Goal: Communication & Community: Answer question/provide support

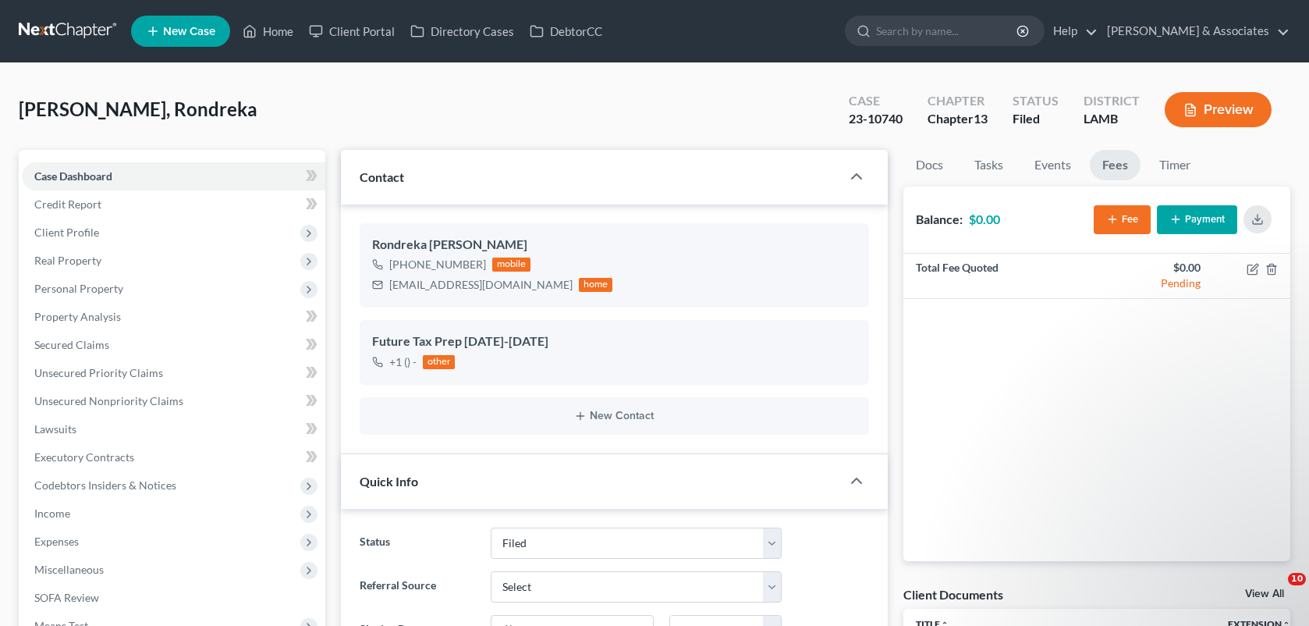
select select "8"
select select "0"
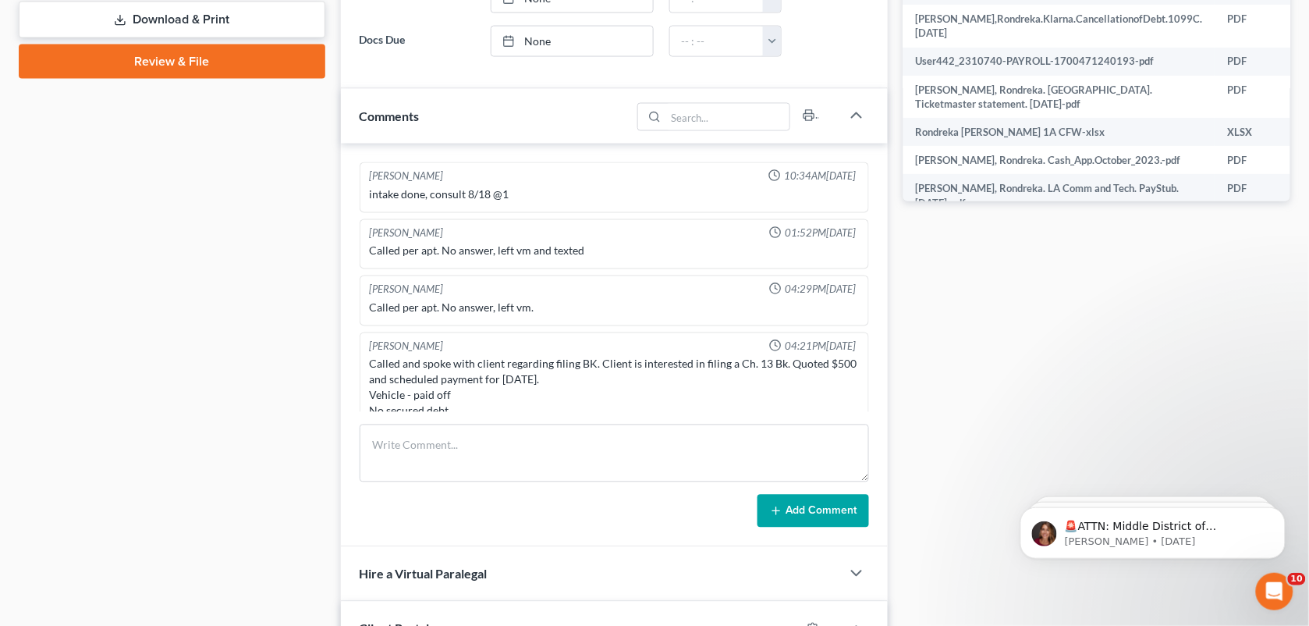
scroll to position [325, 0]
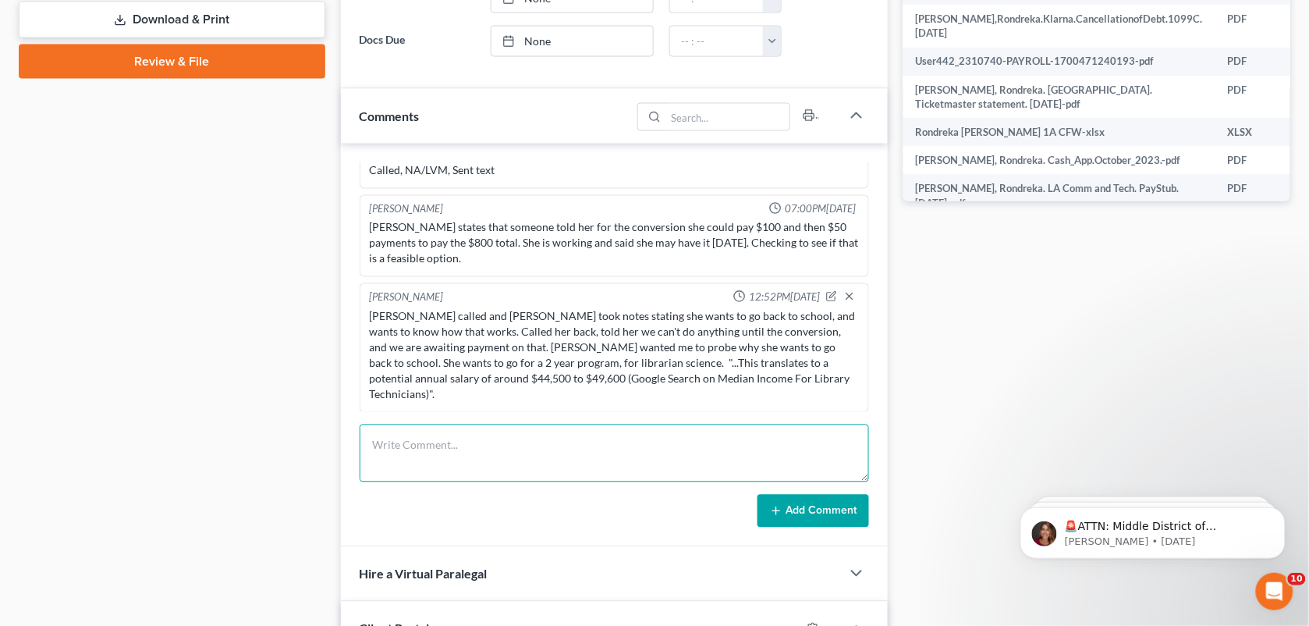
click at [579, 450] on textarea at bounding box center [615, 453] width 510 height 58
click at [579, 450] on textarea "Rondreka Paid Conv. Fee of $100, though I s0aw in a message board, that it is $…" at bounding box center [615, 453] width 510 height 58
click at [438, 466] on textarea "Rondreka Paid Conv. Fee of $100, though I saw in a message board, that it is $5…" at bounding box center [615, 453] width 510 height 58
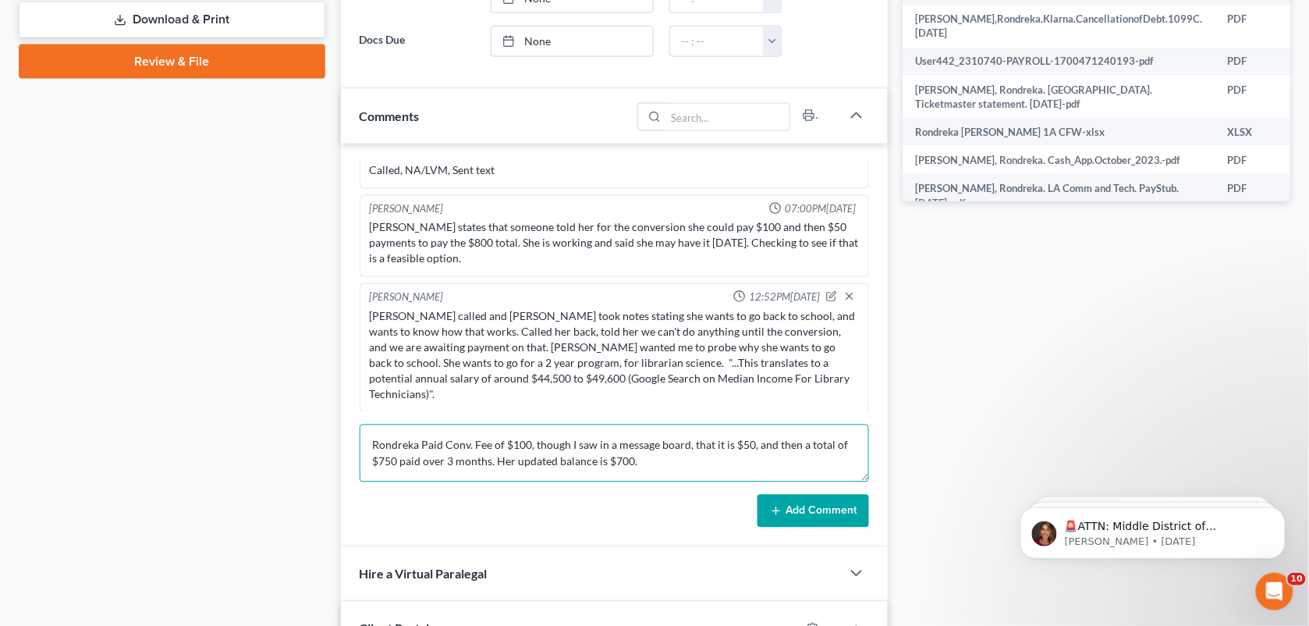
type textarea "Rondreka Paid Conv. Fee of $100, though I saw in a message board, that it is $5…"
click at [784, 508] on button "Add Comment" at bounding box center [813, 511] width 112 height 33
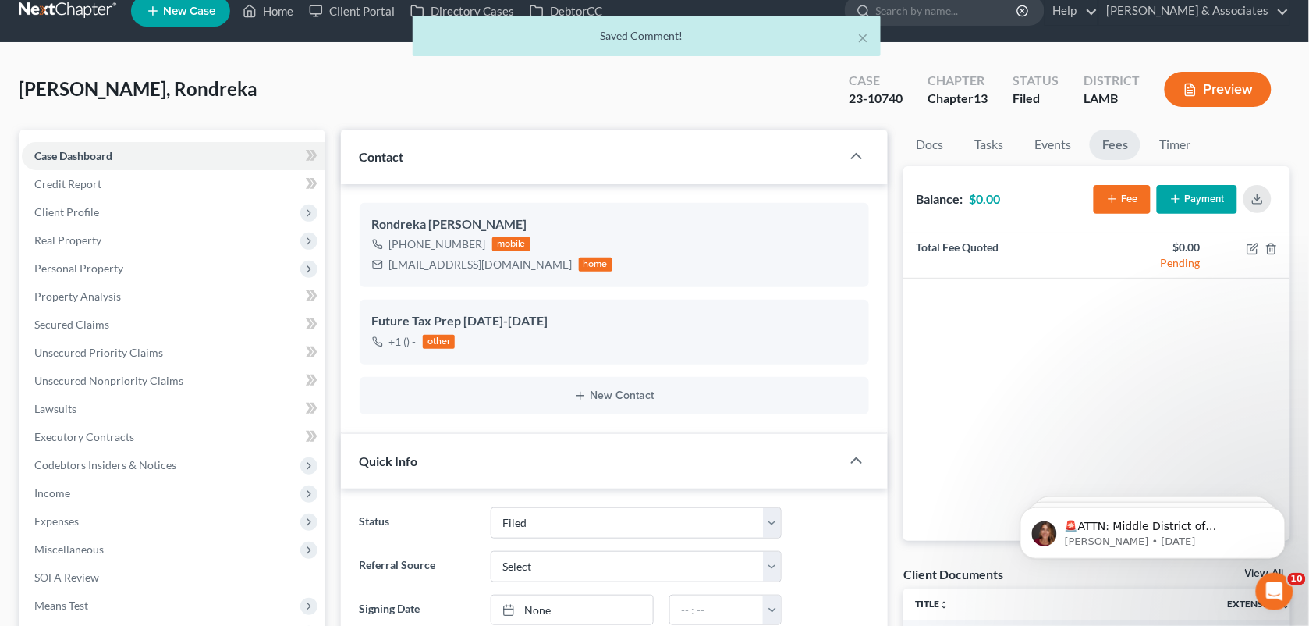
scroll to position [0, 0]
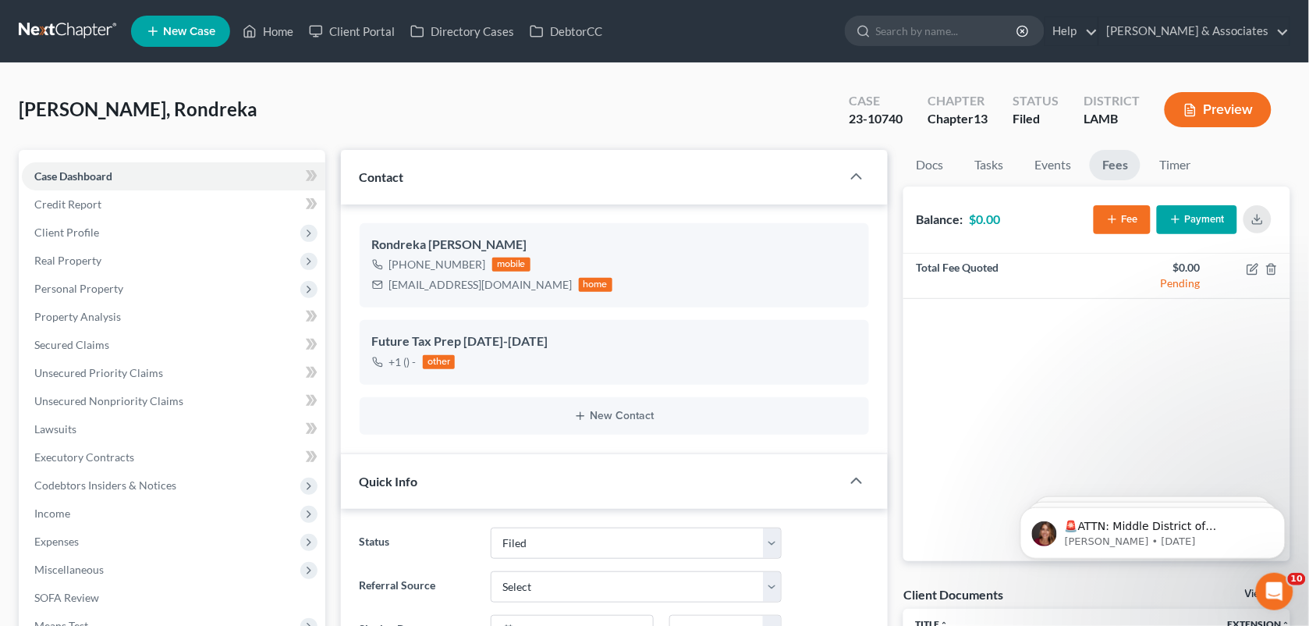
click at [1121, 216] on button "Fee" at bounding box center [1122, 219] width 57 height 29
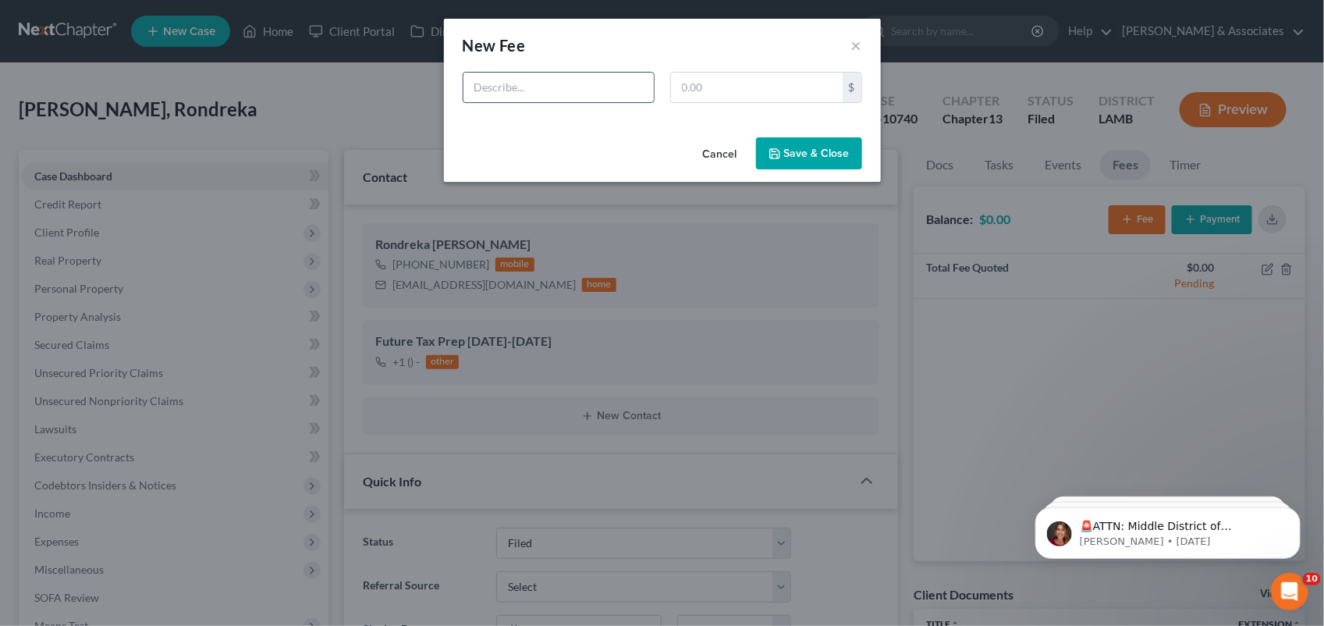
click at [573, 80] on input "text" at bounding box center [558, 88] width 190 height 30
type input "Conversion"
click at [724, 98] on input "text" at bounding box center [757, 88] width 172 height 30
type input "50.00"
click at [767, 149] on button "Save & Close" at bounding box center [809, 153] width 106 height 33
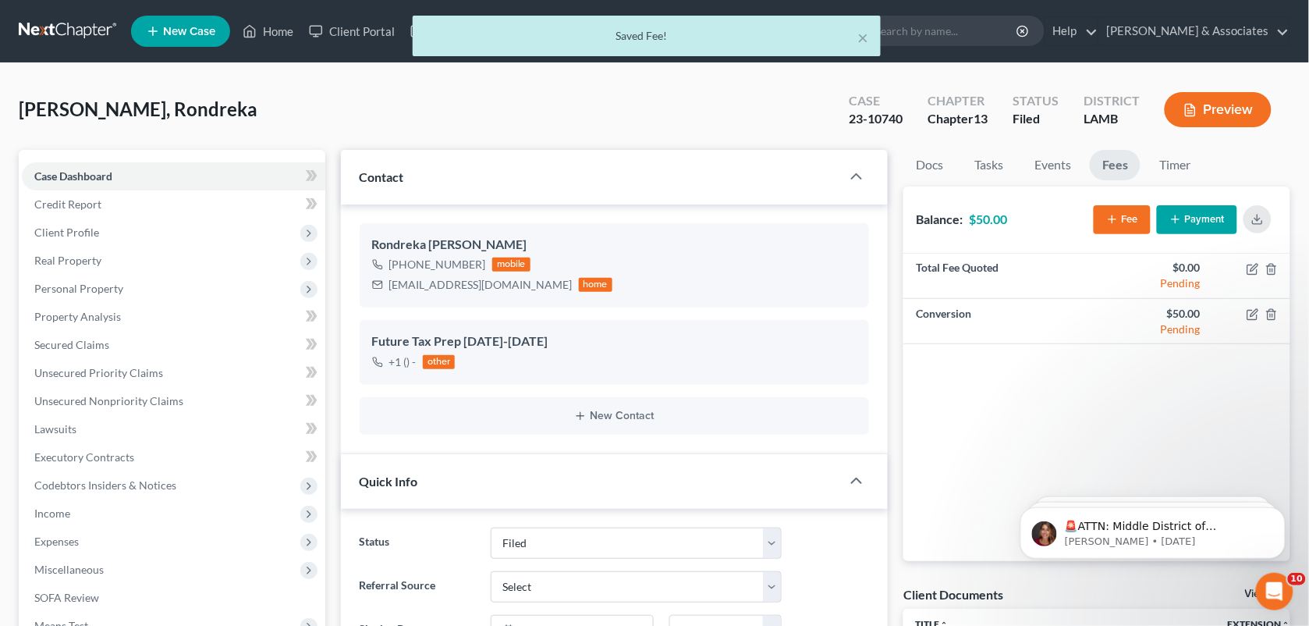
click at [1118, 226] on button "Fee" at bounding box center [1122, 219] width 57 height 29
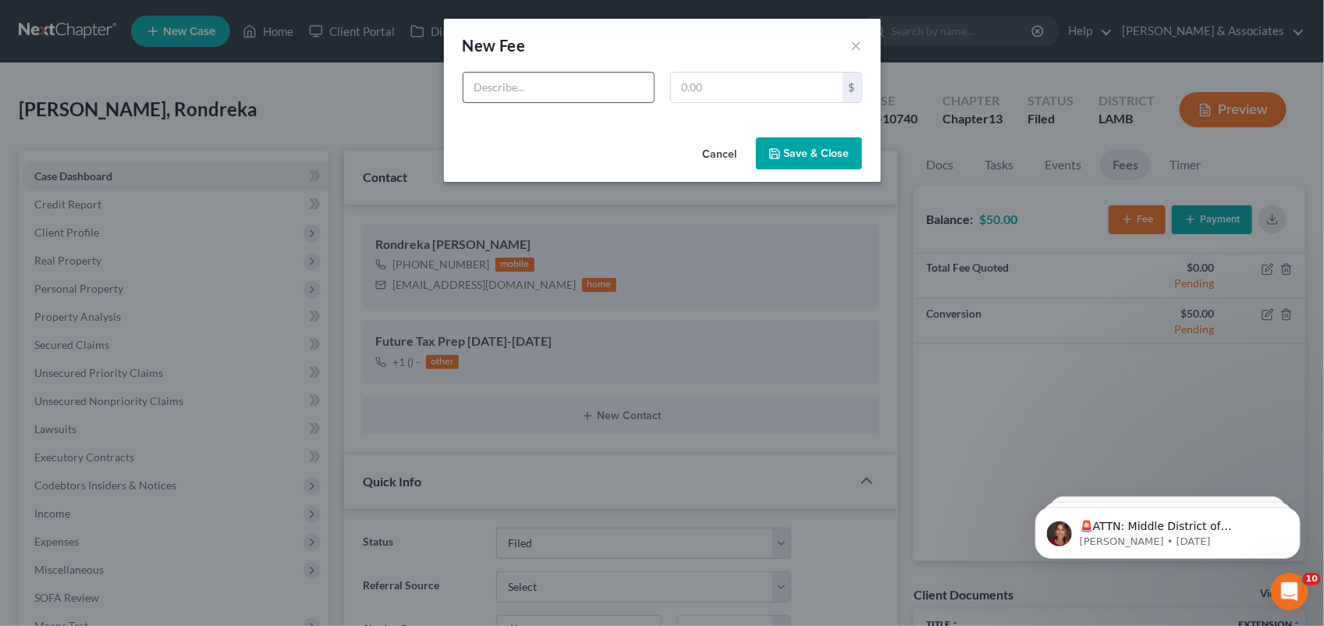
click at [570, 76] on input "text" at bounding box center [558, 88] width 190 height 30
type input "PP Over 3 Months Filing"
click at [720, 87] on input "text" at bounding box center [757, 88] width 172 height 30
type input "750.00"
click at [797, 147] on button "Save & Close" at bounding box center [809, 153] width 106 height 33
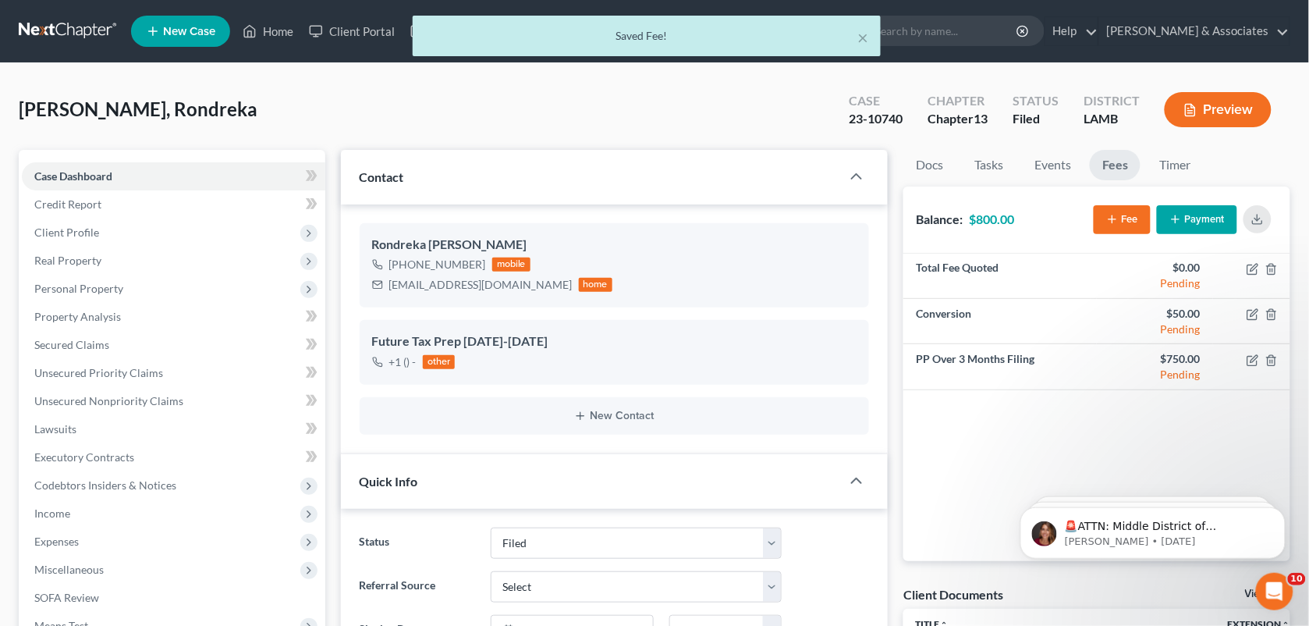
click at [1204, 220] on button "Payment" at bounding box center [1197, 219] width 80 height 29
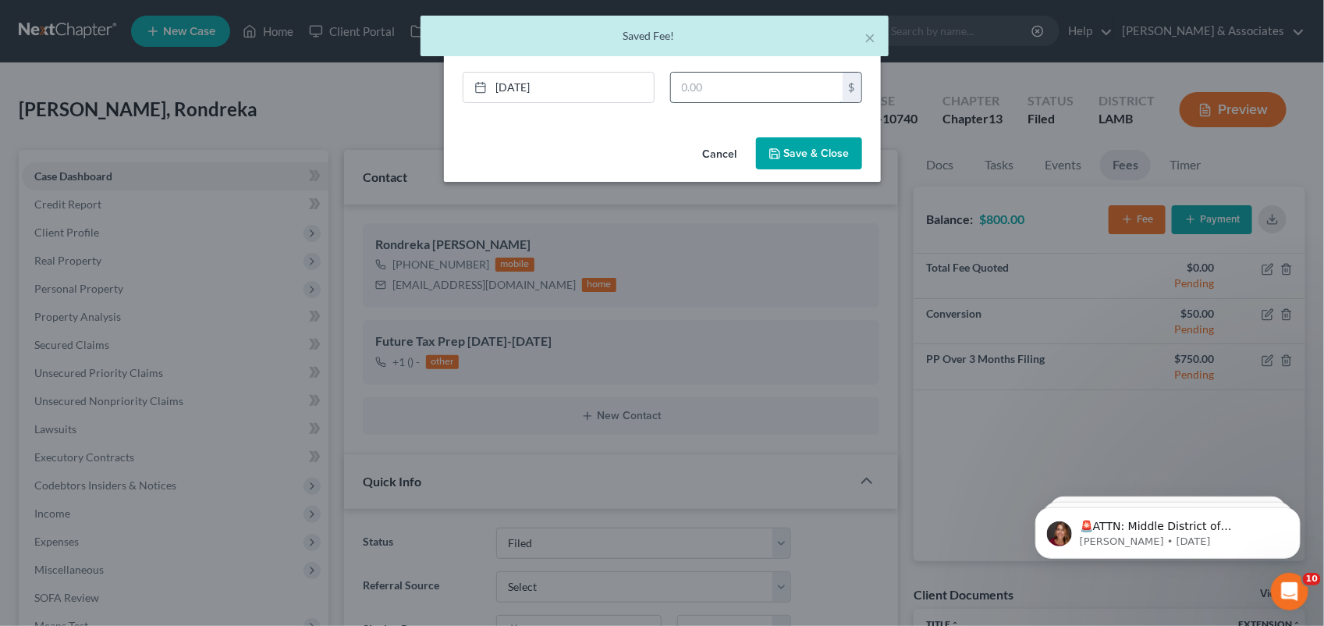
click at [755, 87] on input "text" at bounding box center [757, 88] width 172 height 30
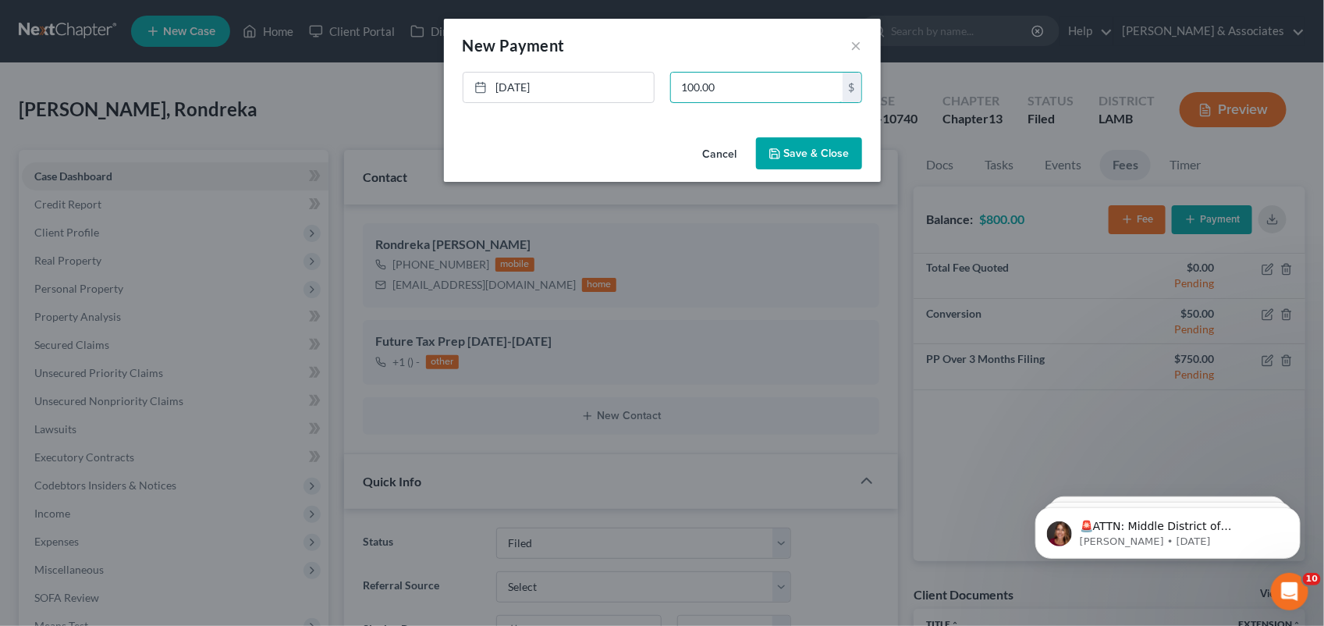
type input "100.00"
click at [770, 133] on div "Cancel Save & Close" at bounding box center [662, 156] width 437 height 51
click at [782, 148] on button "Save & Close" at bounding box center [809, 153] width 106 height 33
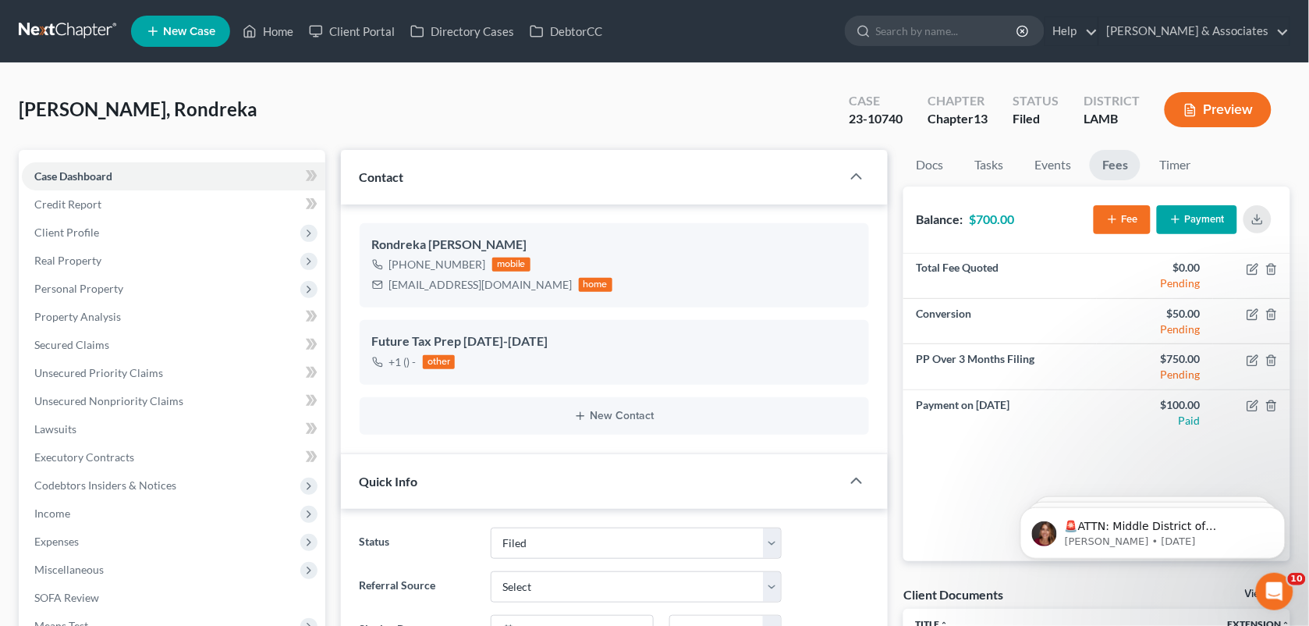
click at [741, 100] on div "[PERSON_NAME], Rondreka Upgraded Case 23-10740 Chapter Chapter 13 Status Filed …" at bounding box center [655, 116] width 1272 height 68
click at [259, 24] on link "Home" at bounding box center [268, 31] width 66 height 28
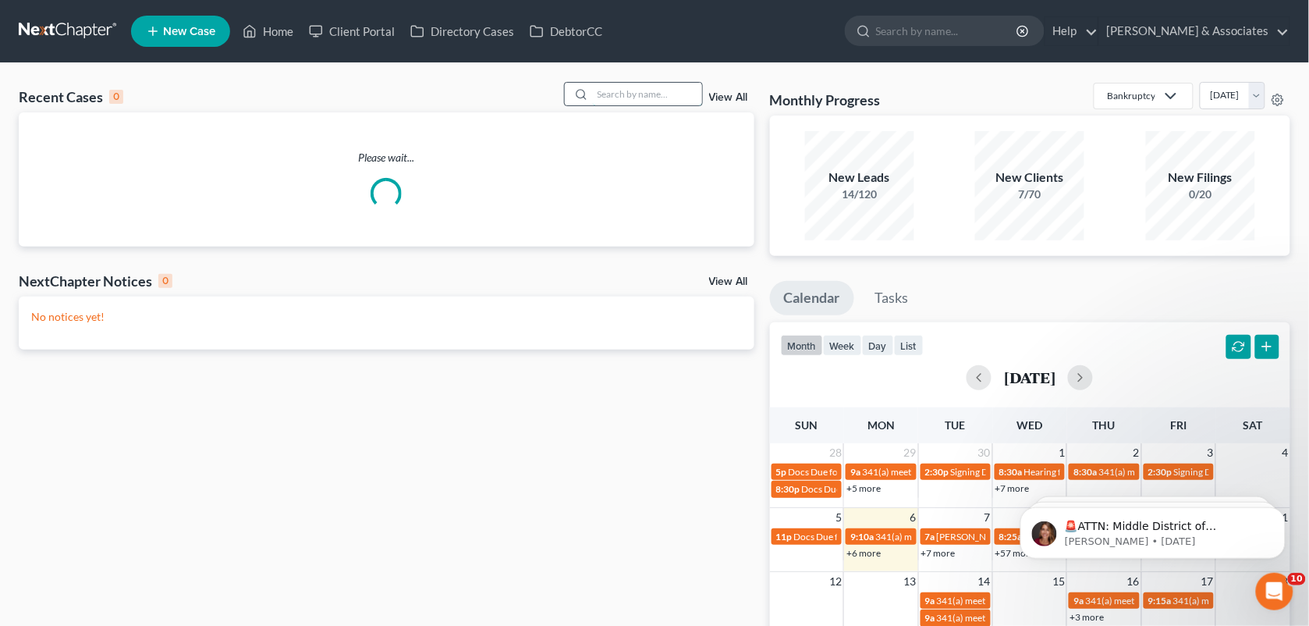
click at [610, 95] on input "search" at bounding box center [647, 94] width 109 height 23
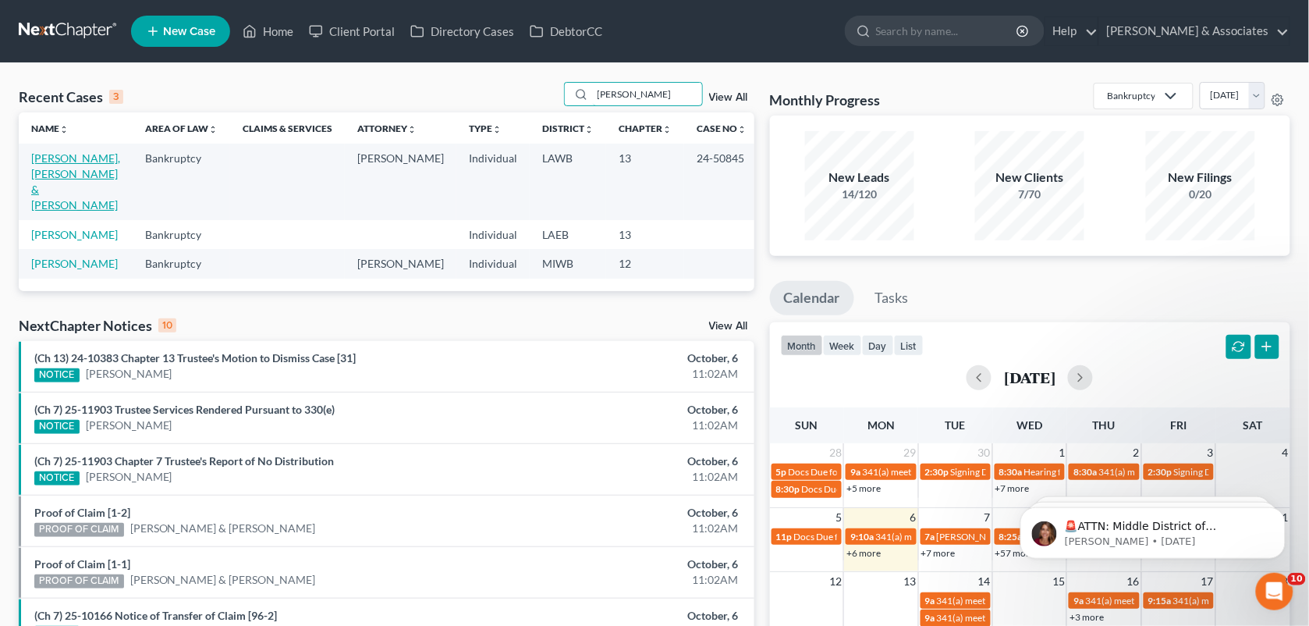
type input "[PERSON_NAME]"
click at [108, 164] on link "[PERSON_NAME], [PERSON_NAME] & [PERSON_NAME]" at bounding box center [75, 181] width 89 height 60
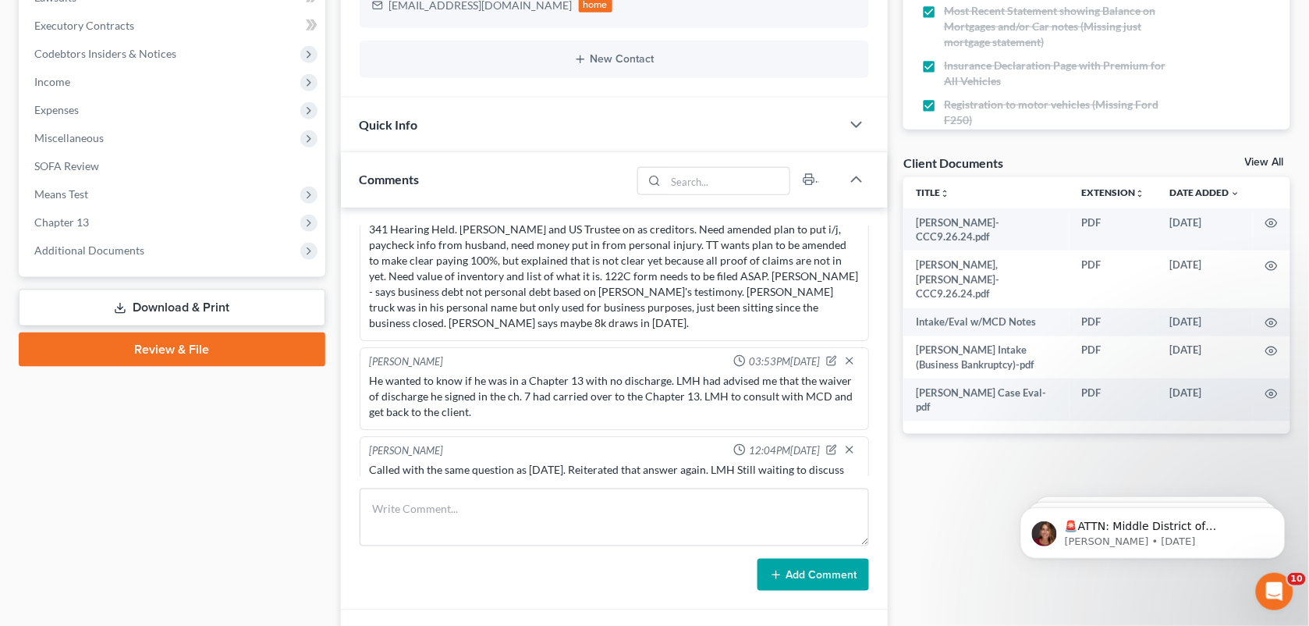
scroll to position [438, 0]
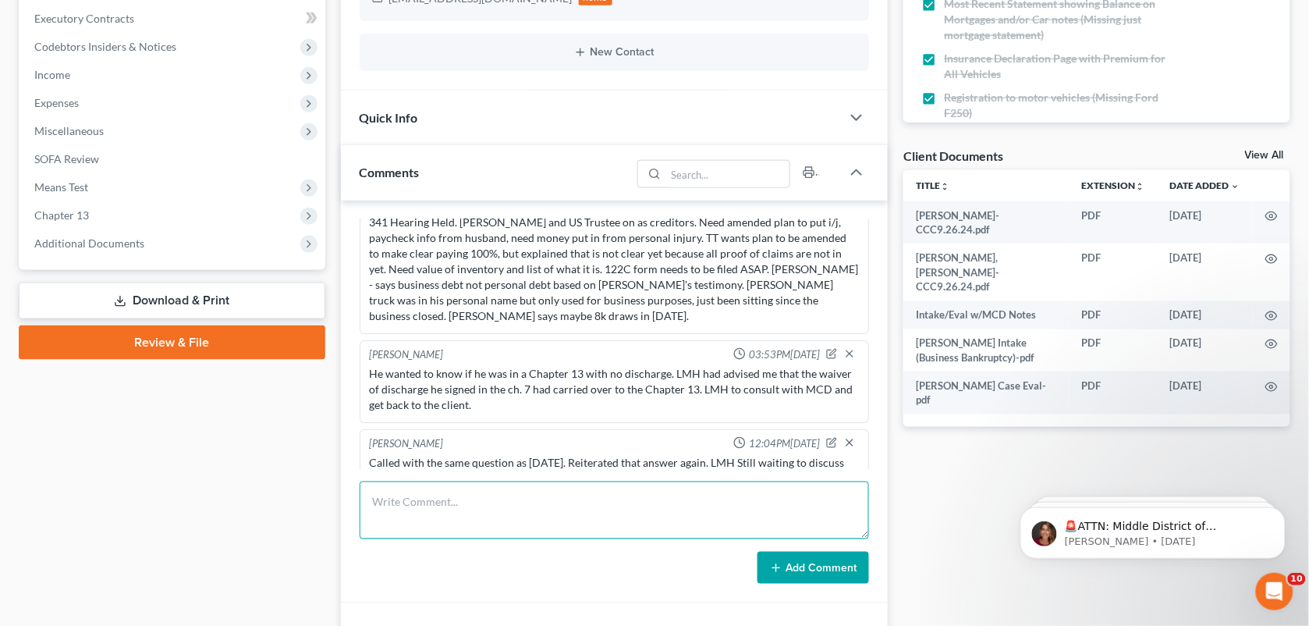
click at [559, 503] on textarea at bounding box center [615, 510] width 510 height 58
paste textarea "I have [PERSON_NAME] on the phone asking when [PERSON_NAME] is going to call hi…"
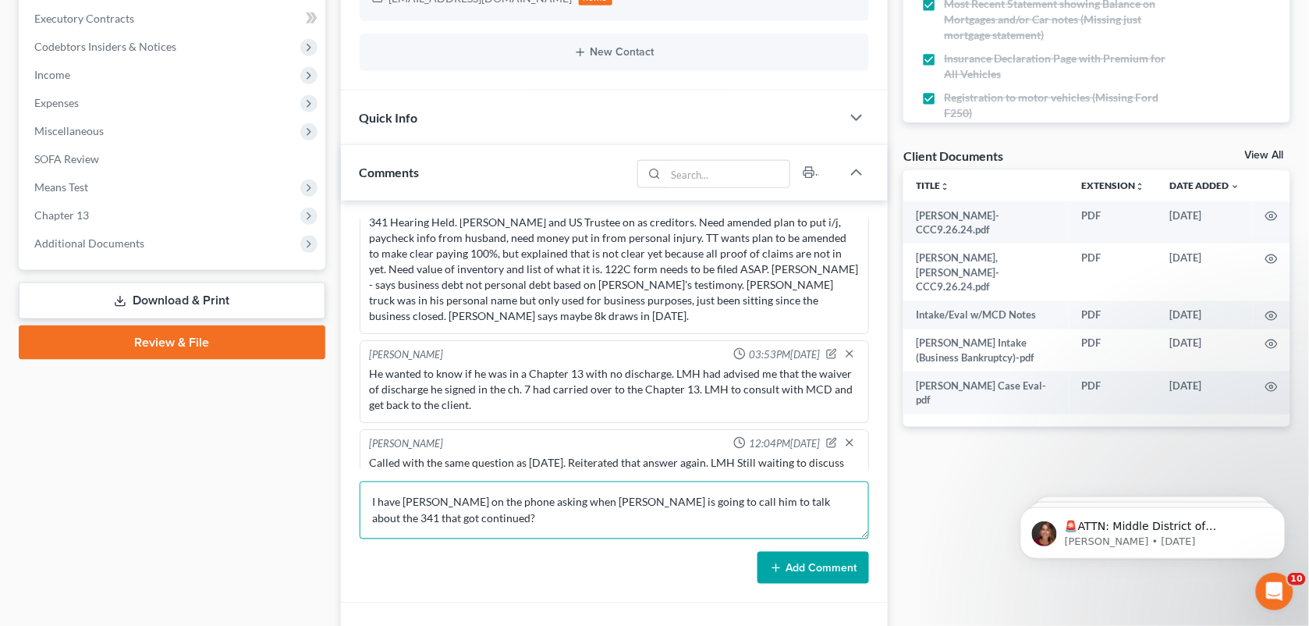
scroll to position [2, 0]
drag, startPoint x: 476, startPoint y: 500, endPoint x: 437, endPoint y: 499, distance: 39.0
click at [437, 499] on textarea "I have [PERSON_NAME] on the phone asking when [PERSON_NAME] is going to call hi…" at bounding box center [615, 510] width 510 height 58
click at [493, 511] on textarea "[PERSON_NAME] called on the phone asking when [PERSON_NAME] is going to call hi…" at bounding box center [615, 510] width 510 height 58
type textarea "[PERSON_NAME] called on the phone asking when [PERSON_NAME] is going to call hi…"
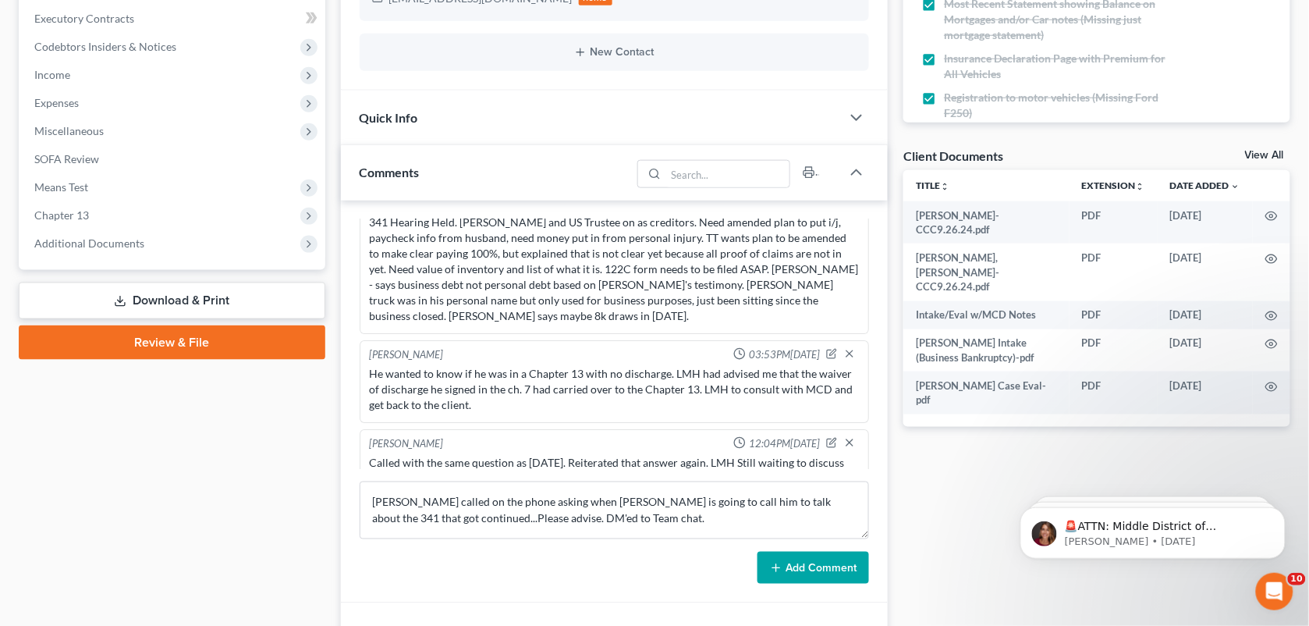
click at [780, 566] on icon at bounding box center [776, 568] width 12 height 12
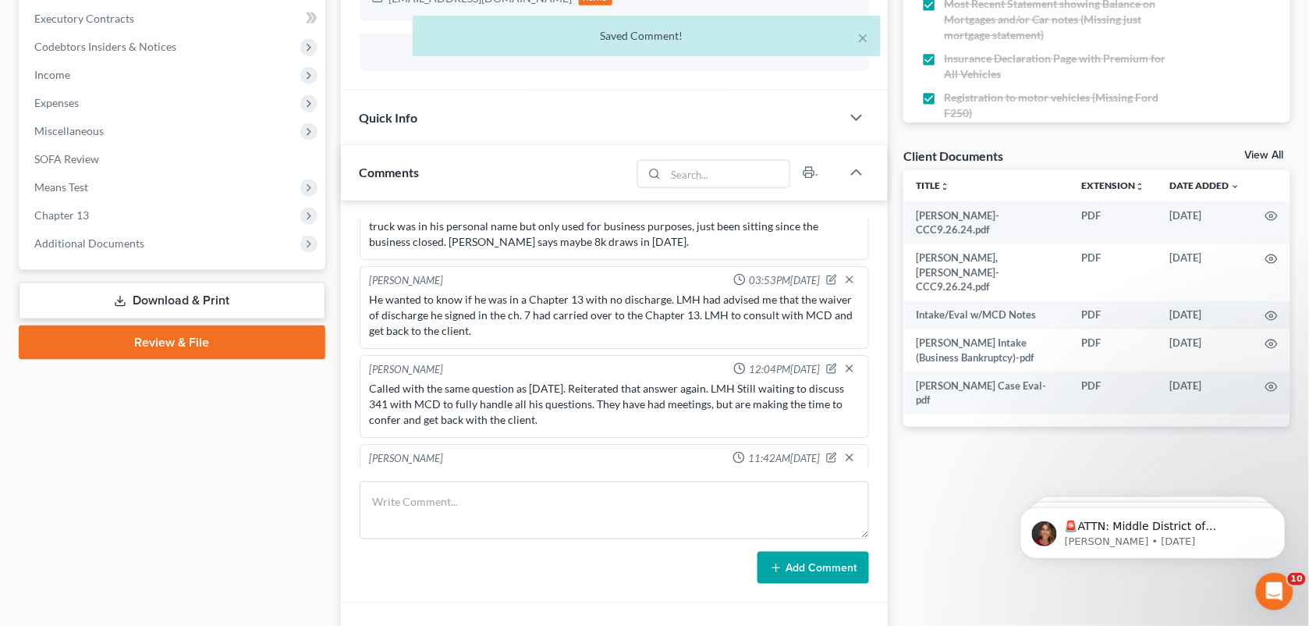
scroll to position [80, 0]
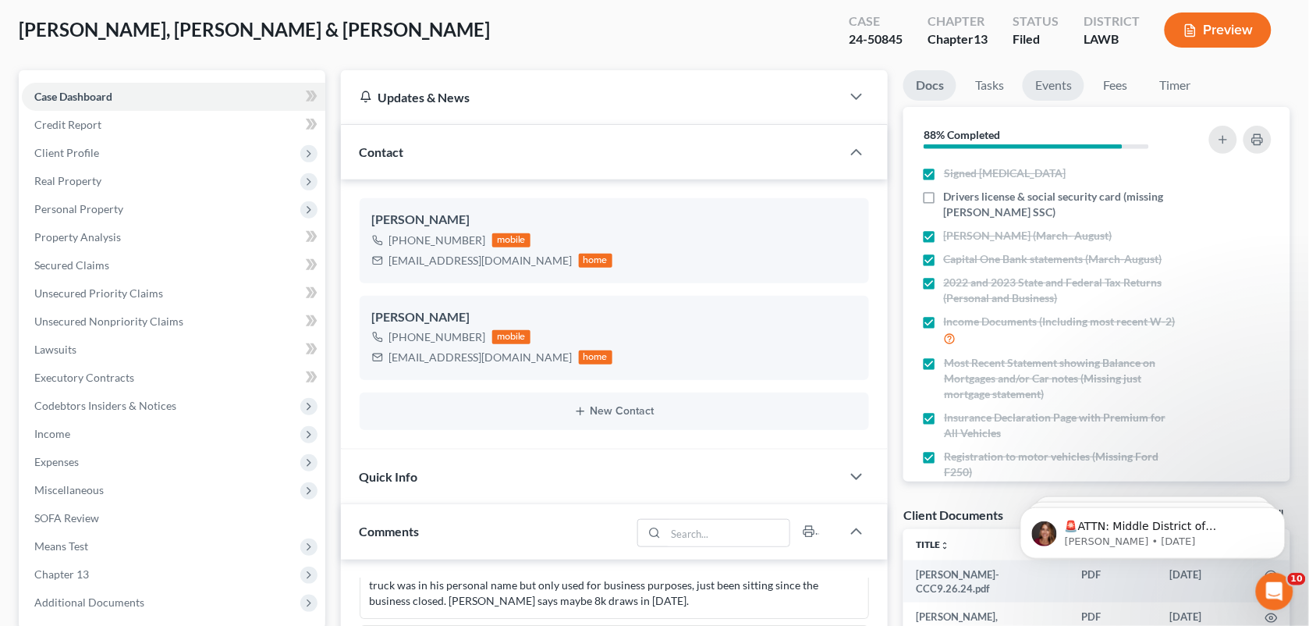
click at [1044, 80] on link "Events" at bounding box center [1054, 85] width 62 height 30
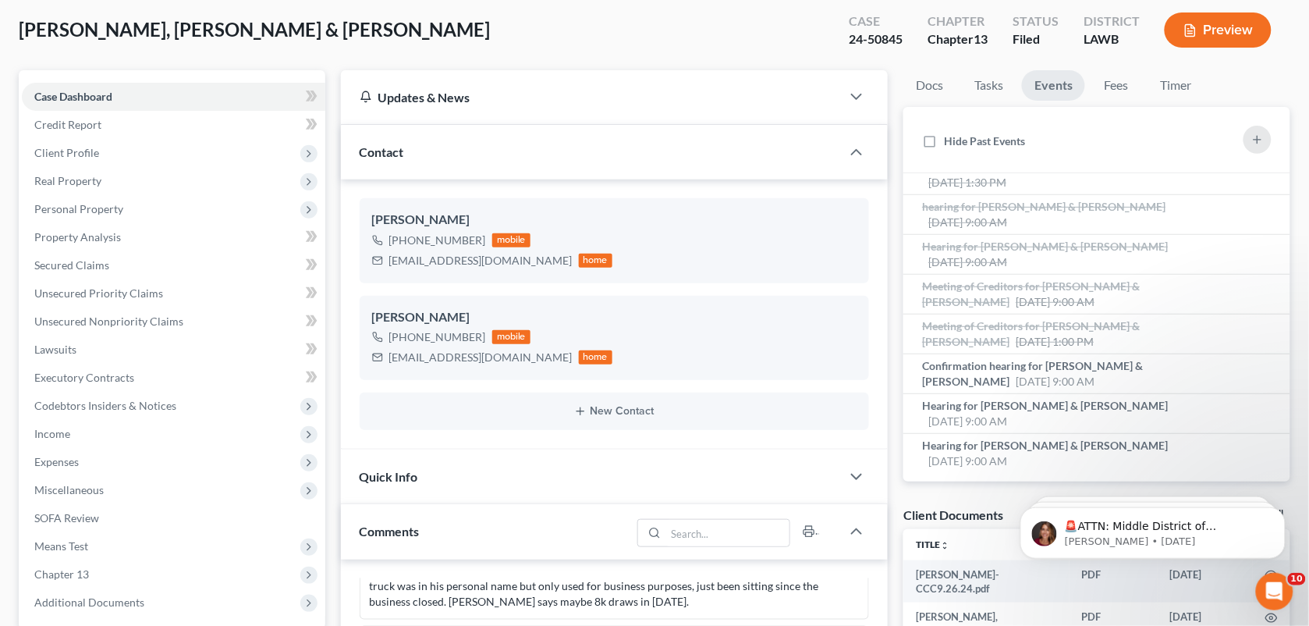
scroll to position [303, 0]
click at [1049, 324] on span "Meeting of Creditors for [PERSON_NAME] & [PERSON_NAME]" at bounding box center [1031, 329] width 218 height 29
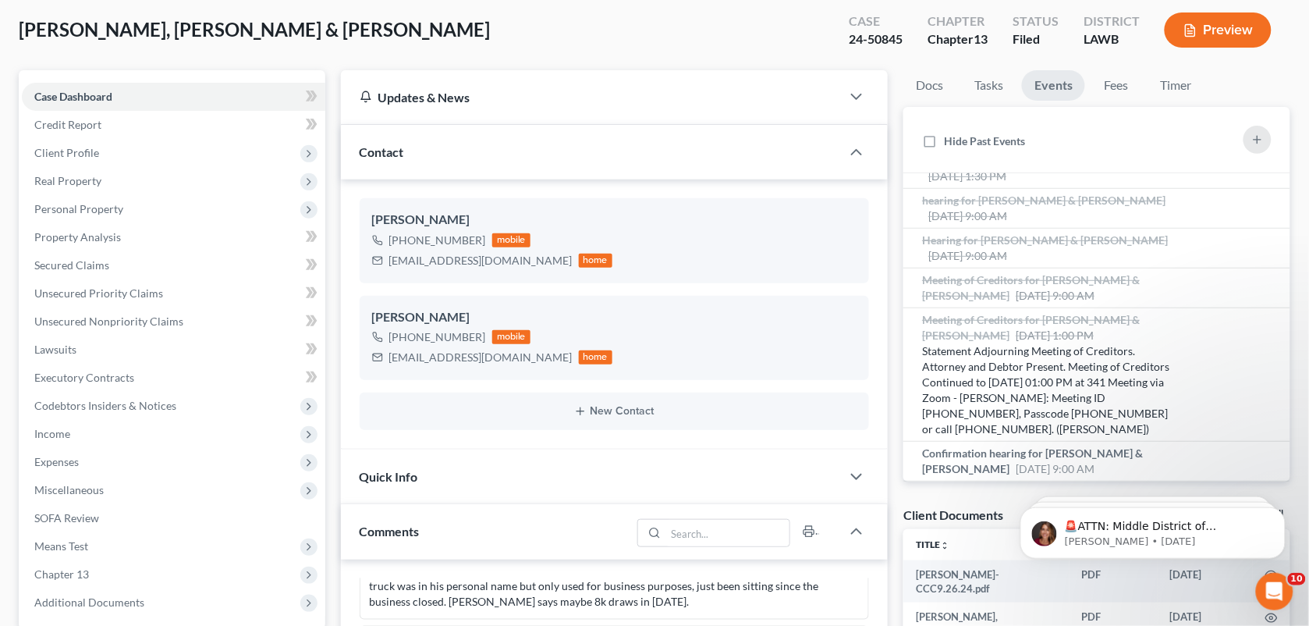
click at [525, 25] on div "[PERSON_NAME], [PERSON_NAME] & [PERSON_NAME] Upgraded Case 24-50845 Chapter Cha…" at bounding box center [655, 36] width 1272 height 68
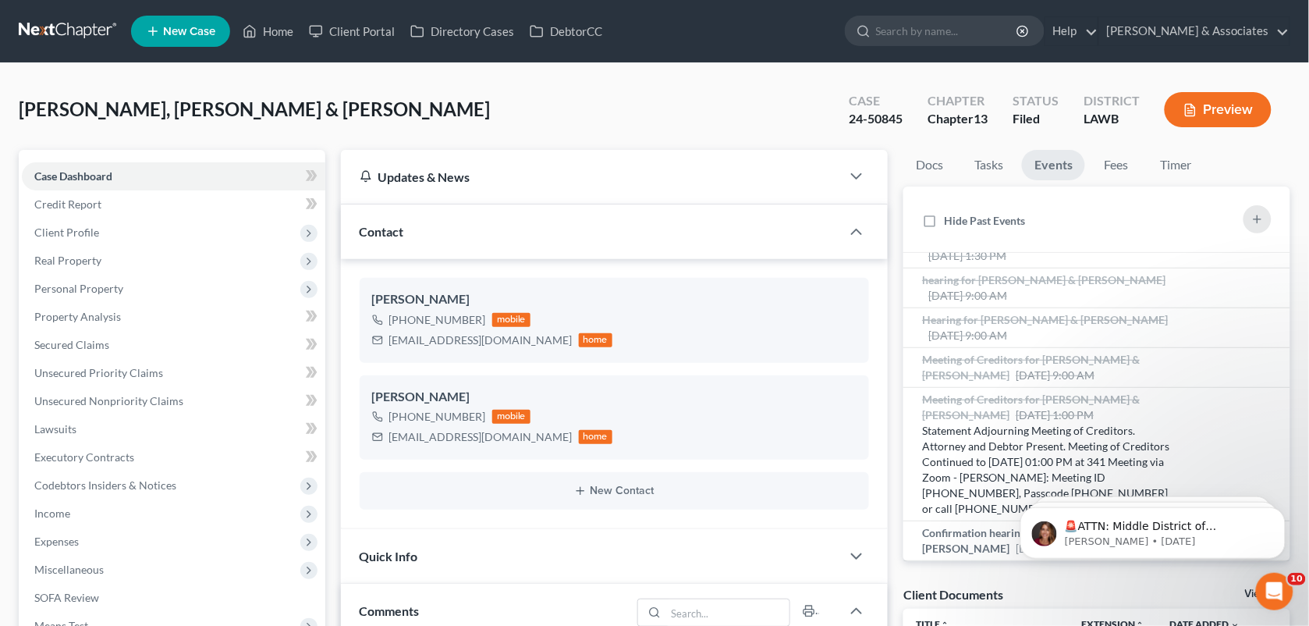
click at [256, 16] on ul "New Case Home Client Portal Directory Cases DebtorCC - No Result - See all resu…" at bounding box center [710, 31] width 1159 height 41
click at [262, 27] on link "Home" at bounding box center [268, 31] width 66 height 28
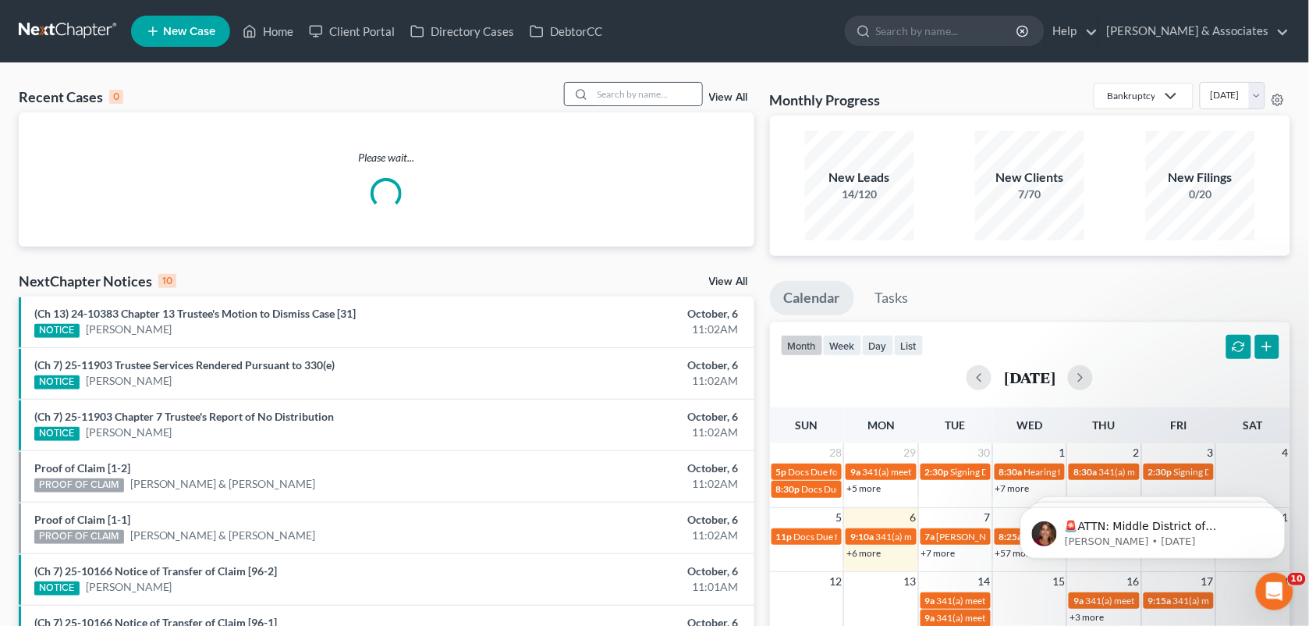
click at [638, 106] on div at bounding box center [633, 94] width 139 height 24
click at [633, 98] on input "search" at bounding box center [647, 94] width 109 height 23
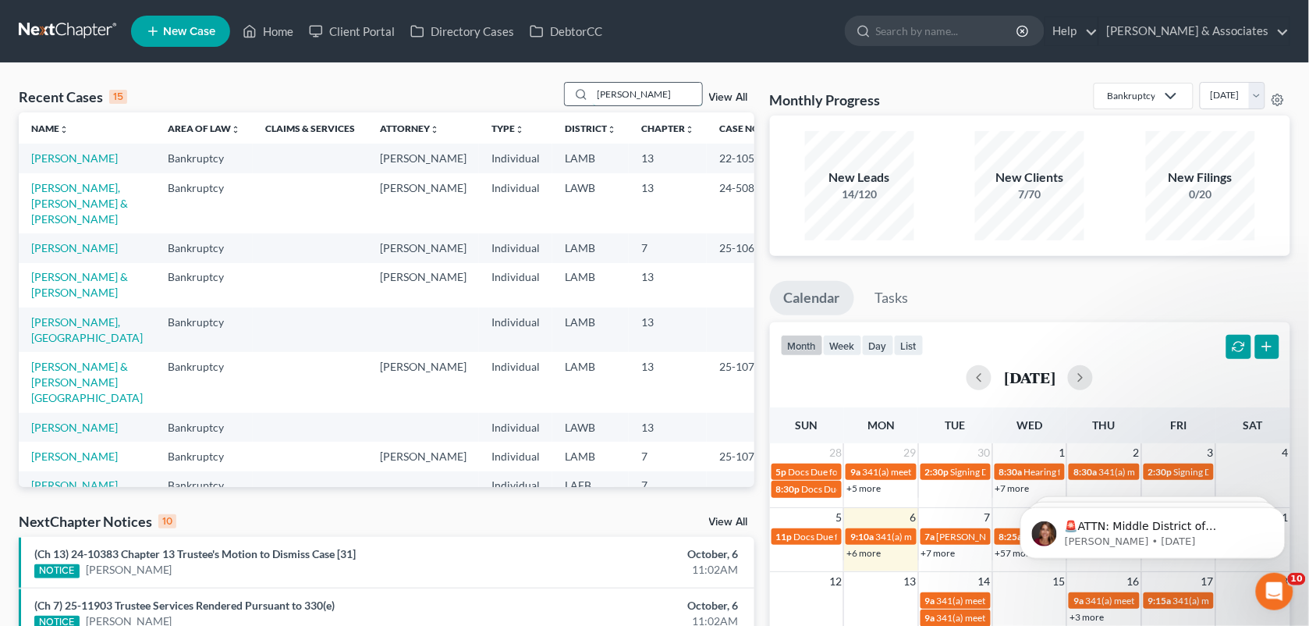
type input "[PERSON_NAME]"
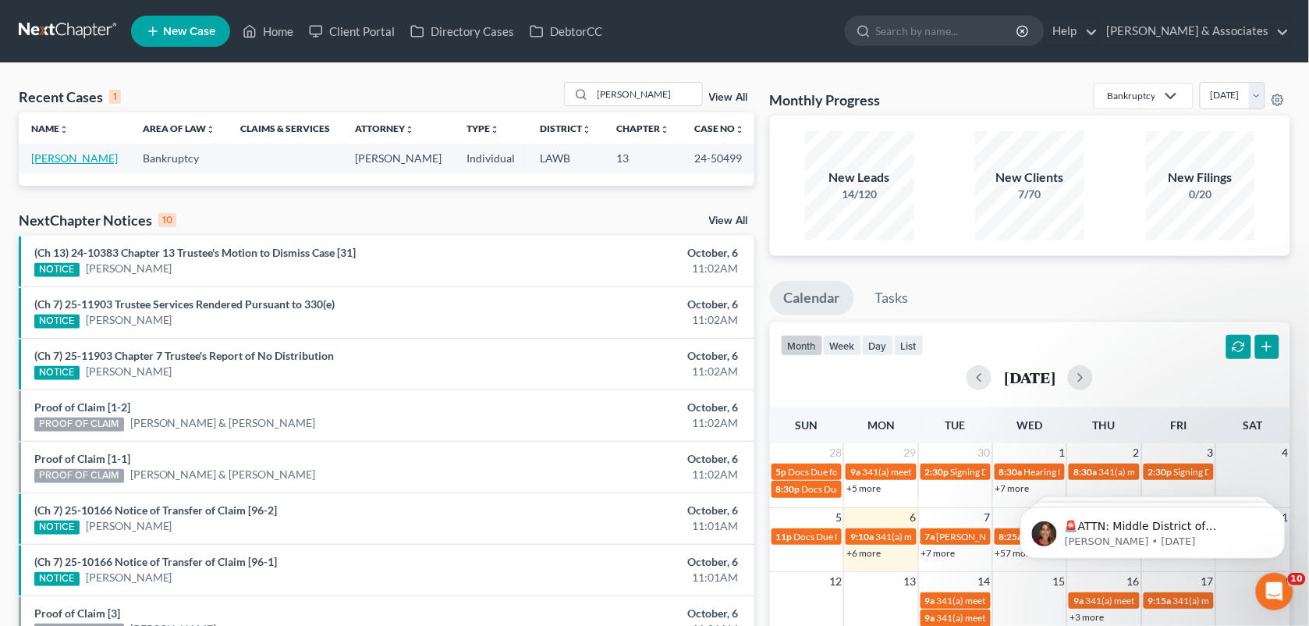
click at [84, 162] on link "[PERSON_NAME]" at bounding box center [74, 157] width 87 height 13
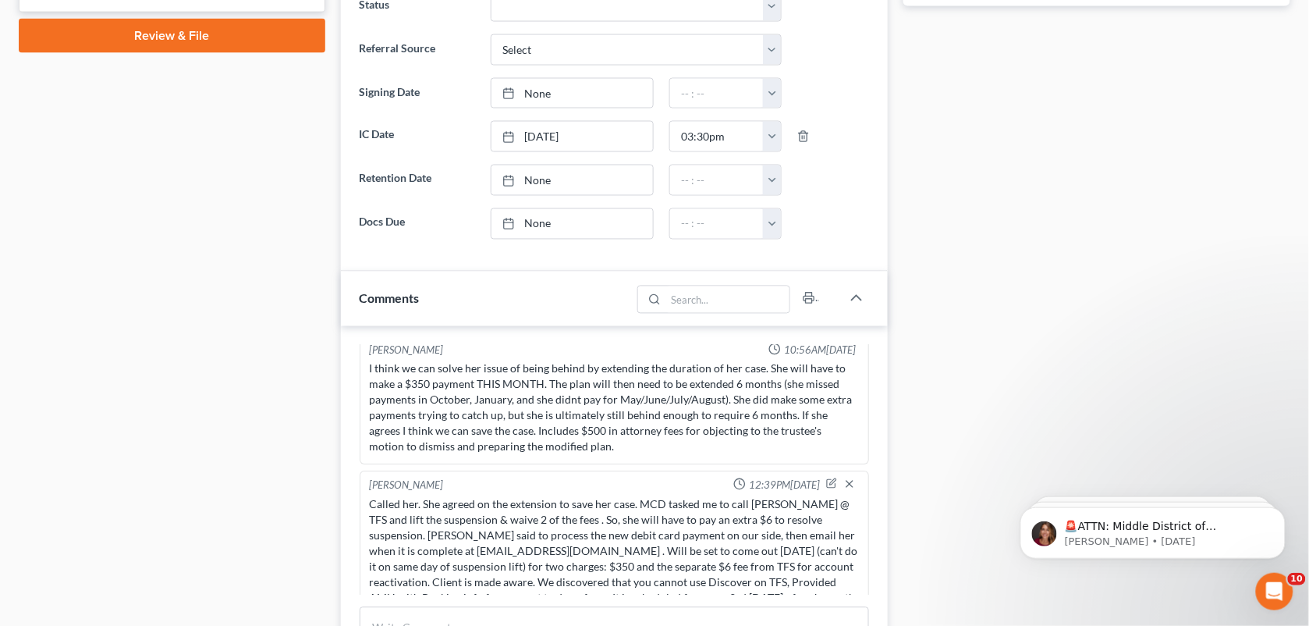
scroll to position [629, 0]
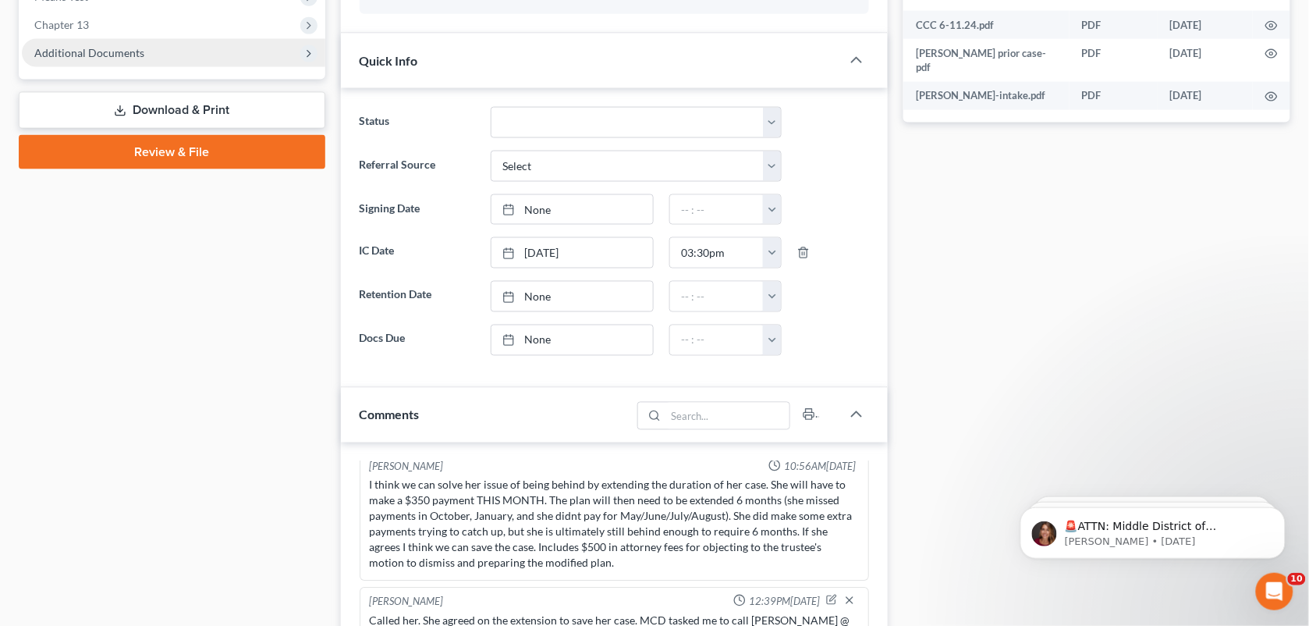
click at [189, 52] on span "Additional Documents" at bounding box center [173, 53] width 303 height 28
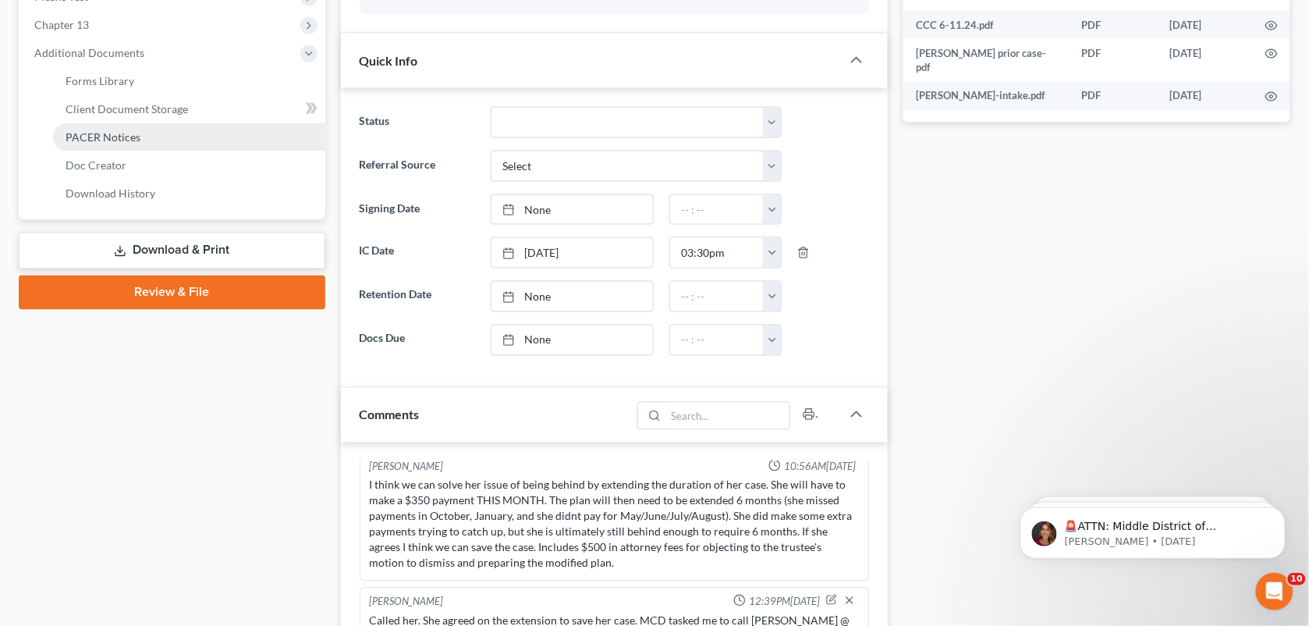
click at [130, 143] on link "PACER Notices" at bounding box center [189, 137] width 272 height 28
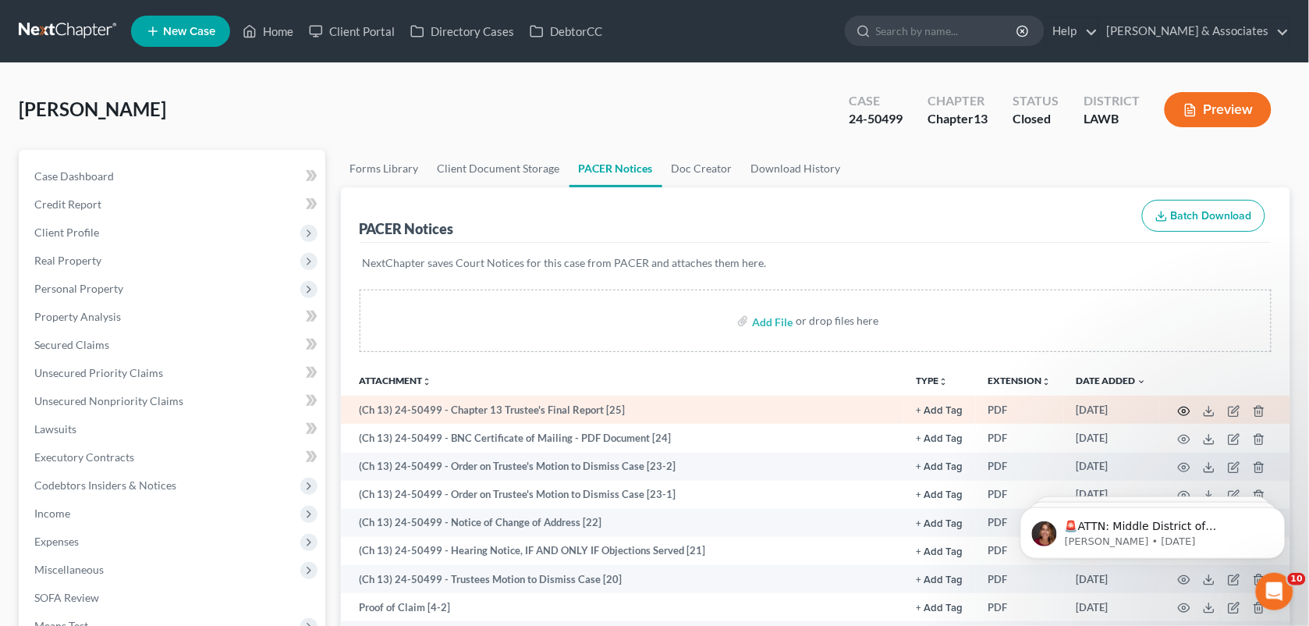
click at [1180, 407] on icon "button" at bounding box center [1185, 410] width 12 height 9
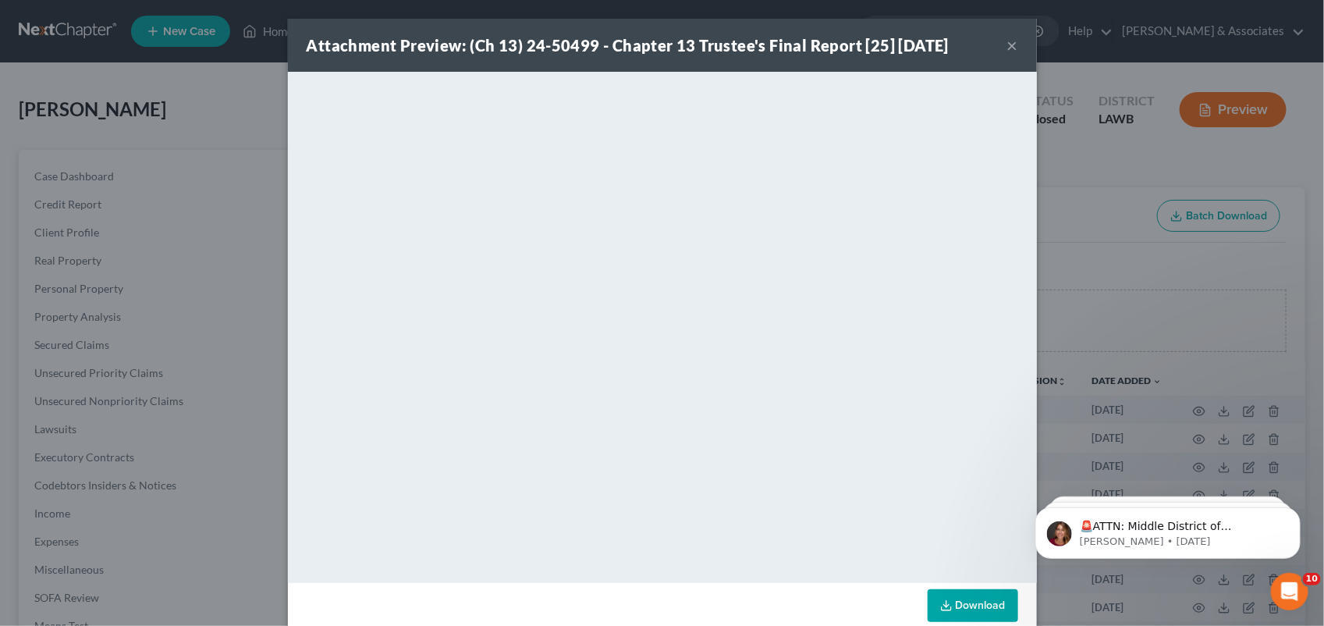
click at [1062, 176] on div "Attachment Preview: (Ch 13) 24-50499 - Chapter 13 Trustee's Final Report [25] […" at bounding box center [662, 313] width 1324 height 626
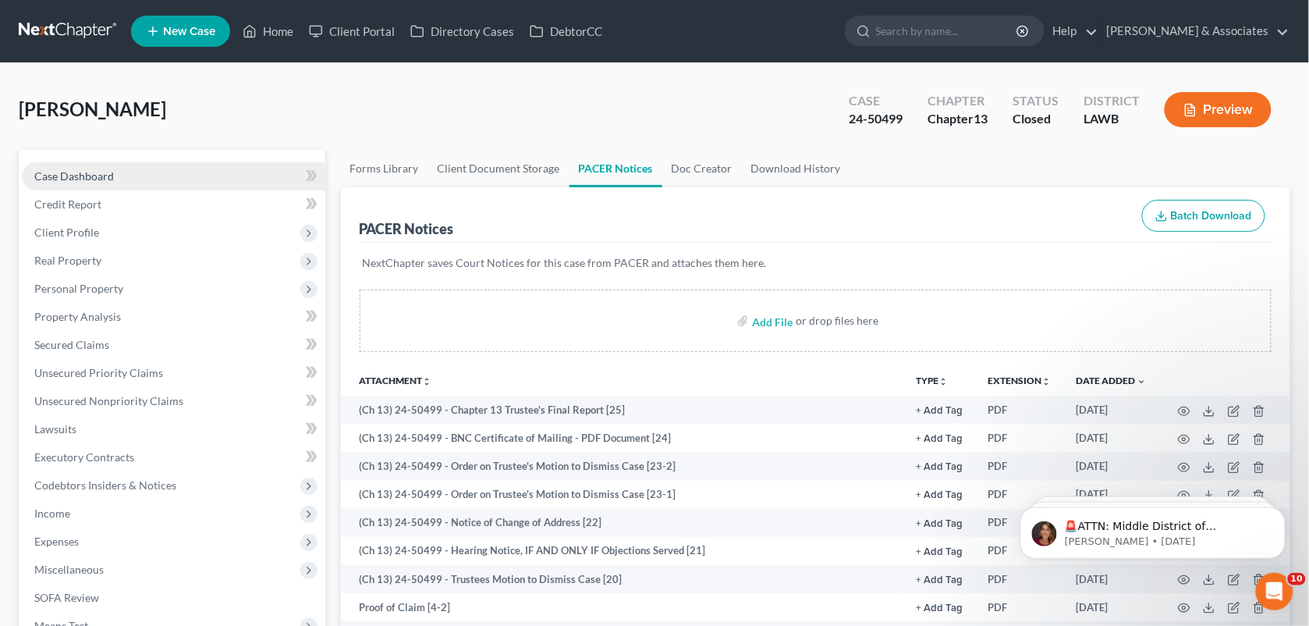
click at [157, 181] on link "Case Dashboard" at bounding box center [173, 176] width 303 height 28
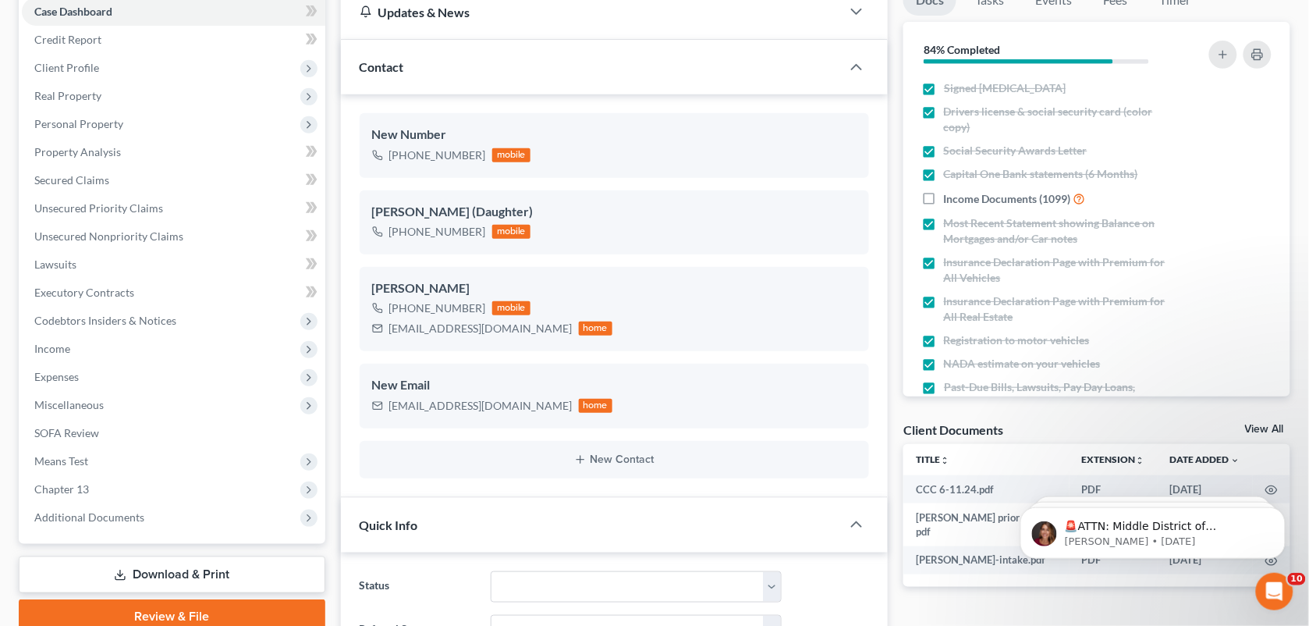
scroll to position [137, 0]
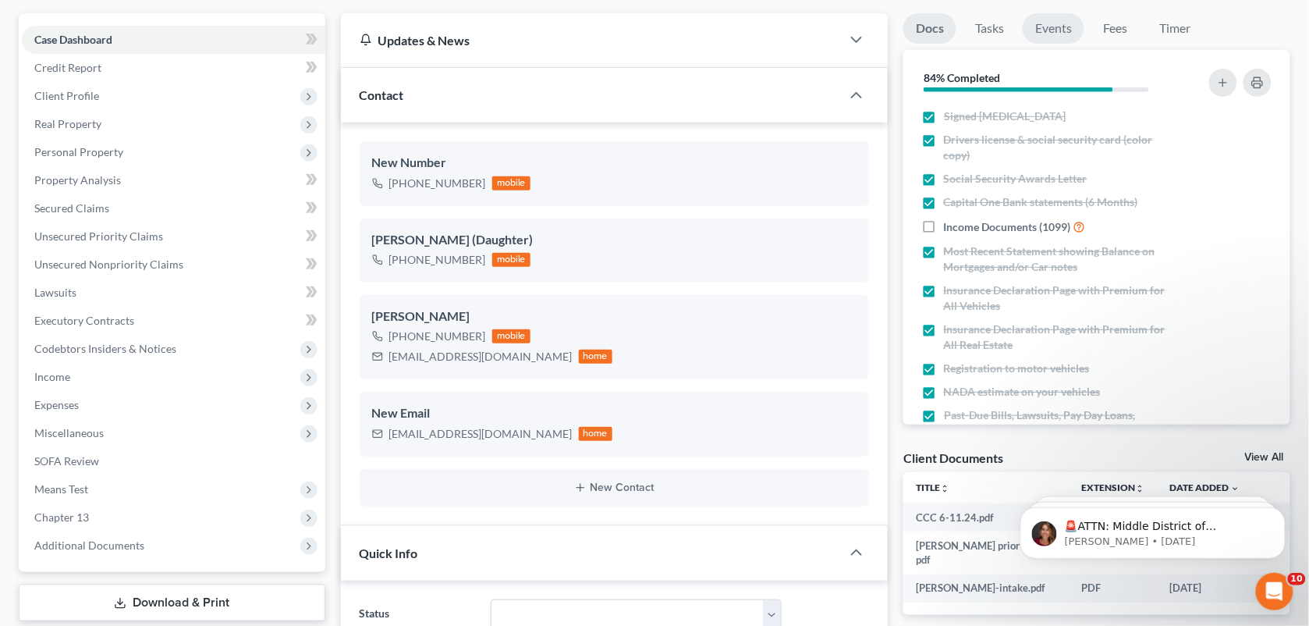
click at [1036, 20] on link "Events" at bounding box center [1054, 28] width 62 height 30
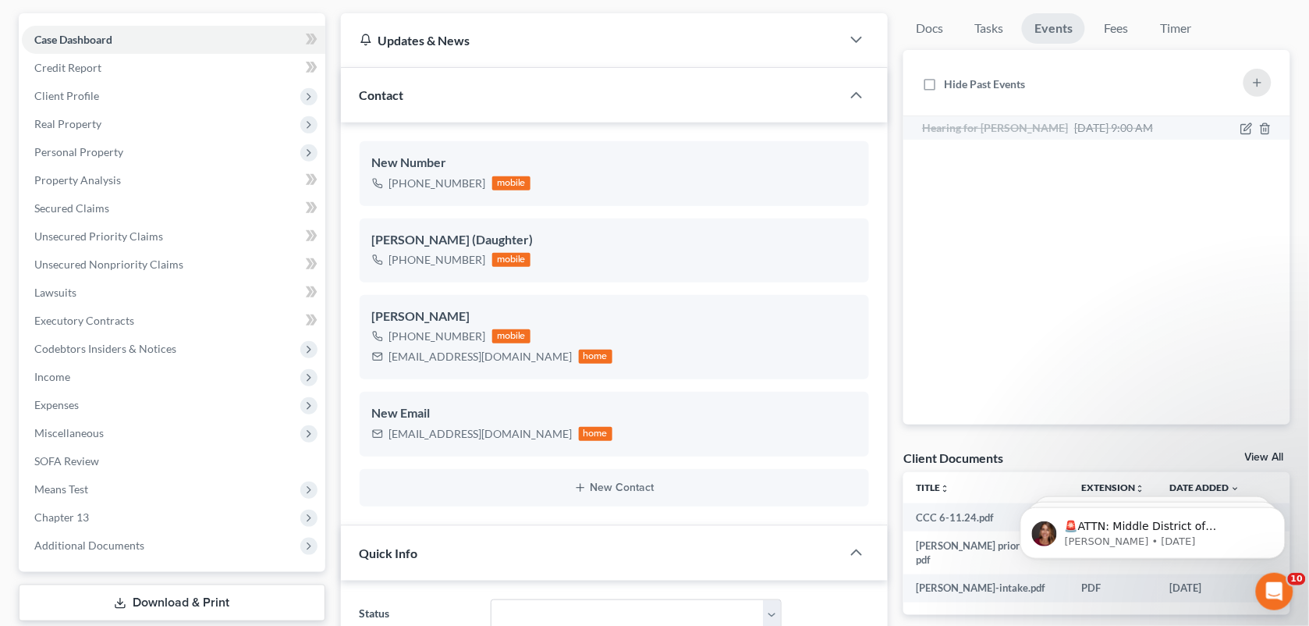
click at [1074, 121] on span "[DATE] 9:00 AM" at bounding box center [1113, 127] width 79 height 13
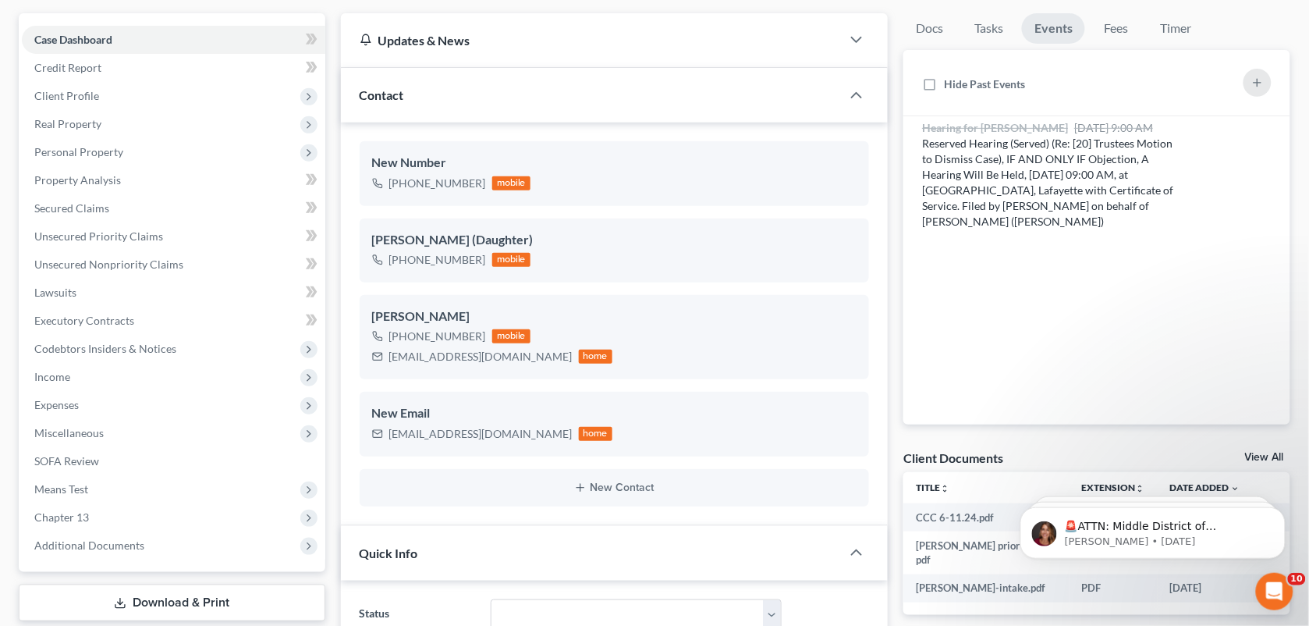
click at [505, 41] on div "Updates & News" at bounding box center [591, 40] width 463 height 16
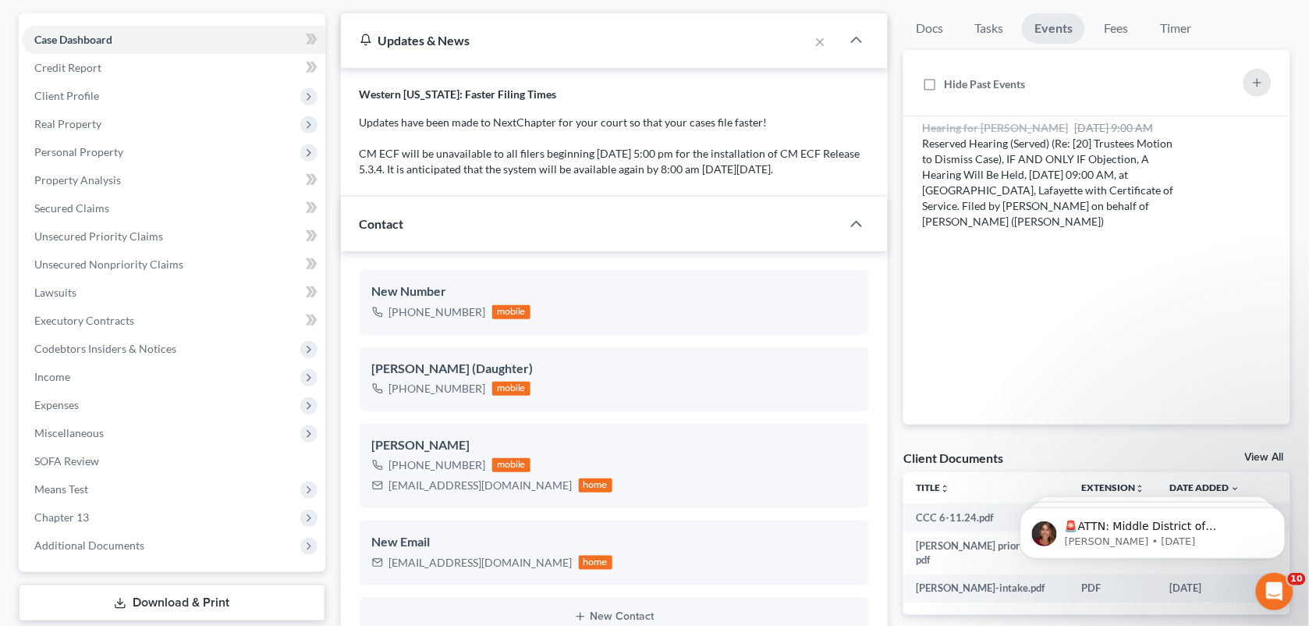
scroll to position [0, 0]
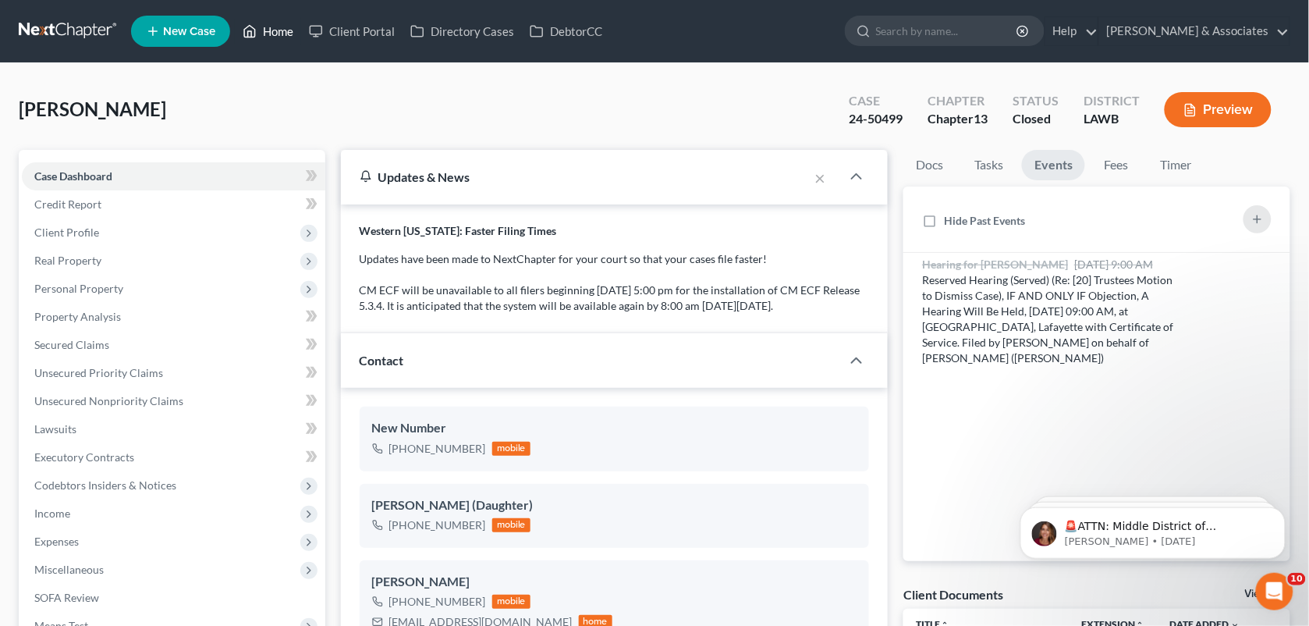
click at [258, 21] on link "Home" at bounding box center [268, 31] width 66 height 28
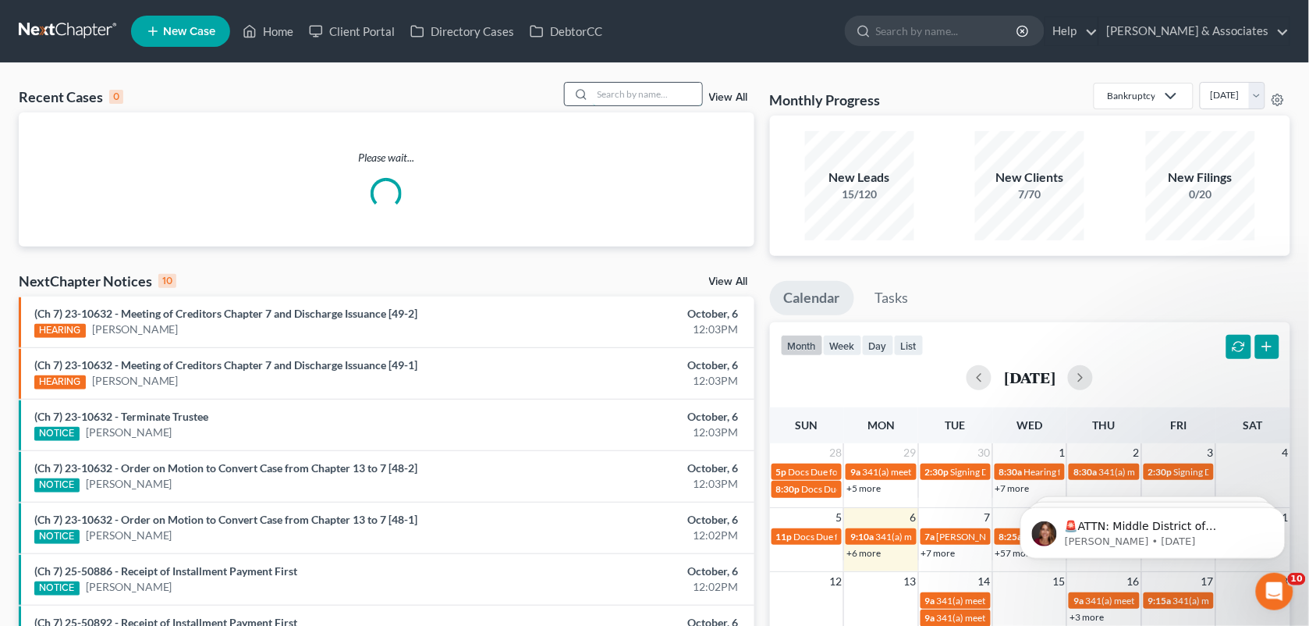
click at [617, 90] on input "search" at bounding box center [647, 94] width 109 height 23
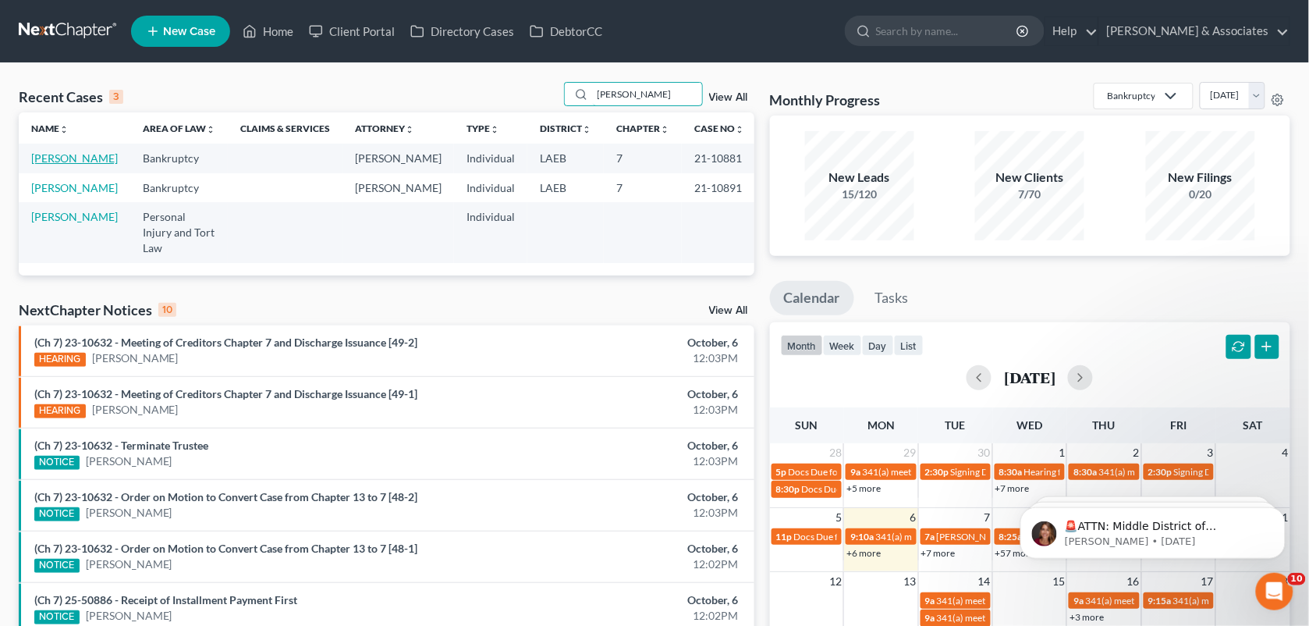
type input "[PERSON_NAME]"
click at [45, 165] on link "[PERSON_NAME]" at bounding box center [74, 157] width 87 height 13
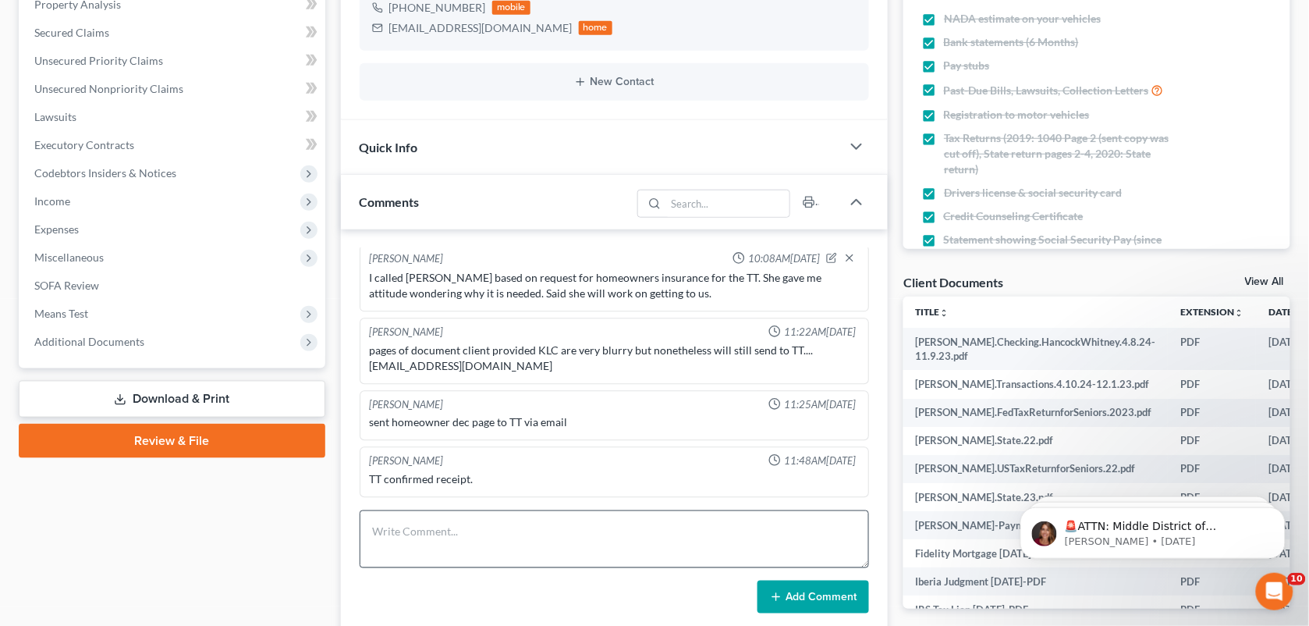
scroll to position [2026, 0]
click at [418, 552] on textarea at bounding box center [615, 539] width 510 height 58
paste textarea "[PERSON_NAME] had called saying he still hasn't received those numbers he has b…"
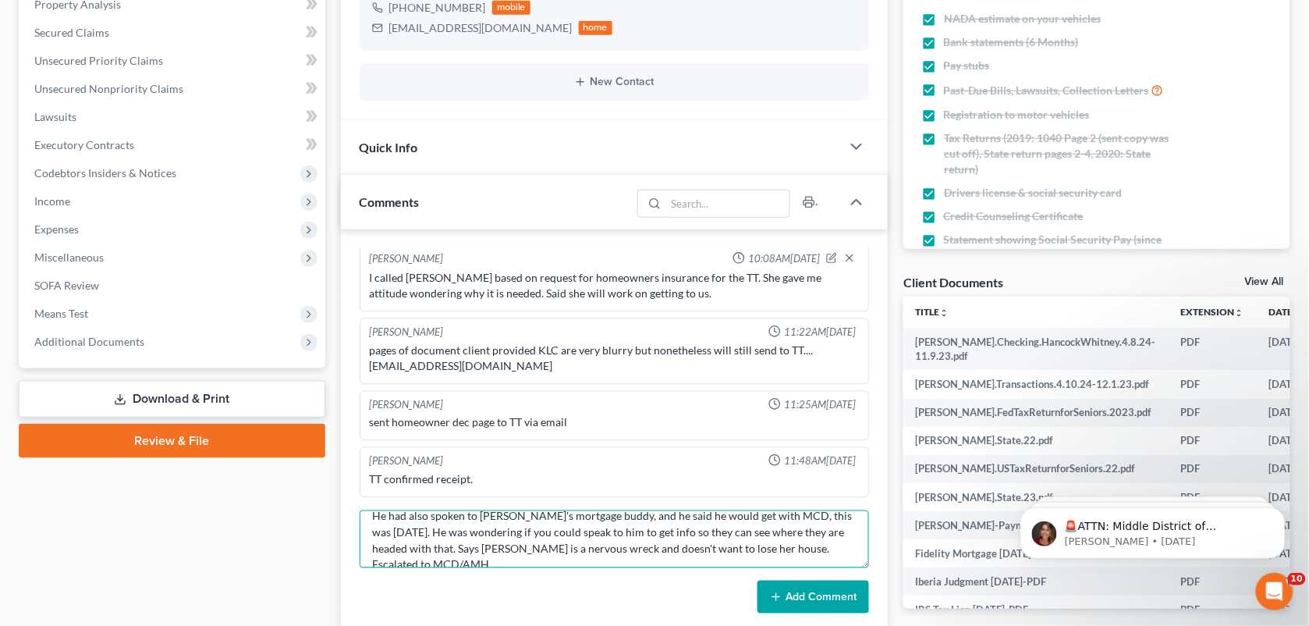
scroll to position [35, 0]
type textarea "[PERSON_NAME] had called saying he still hasn't received those numbers he has b…"
click at [789, 589] on button "Add Comment" at bounding box center [813, 596] width 112 height 33
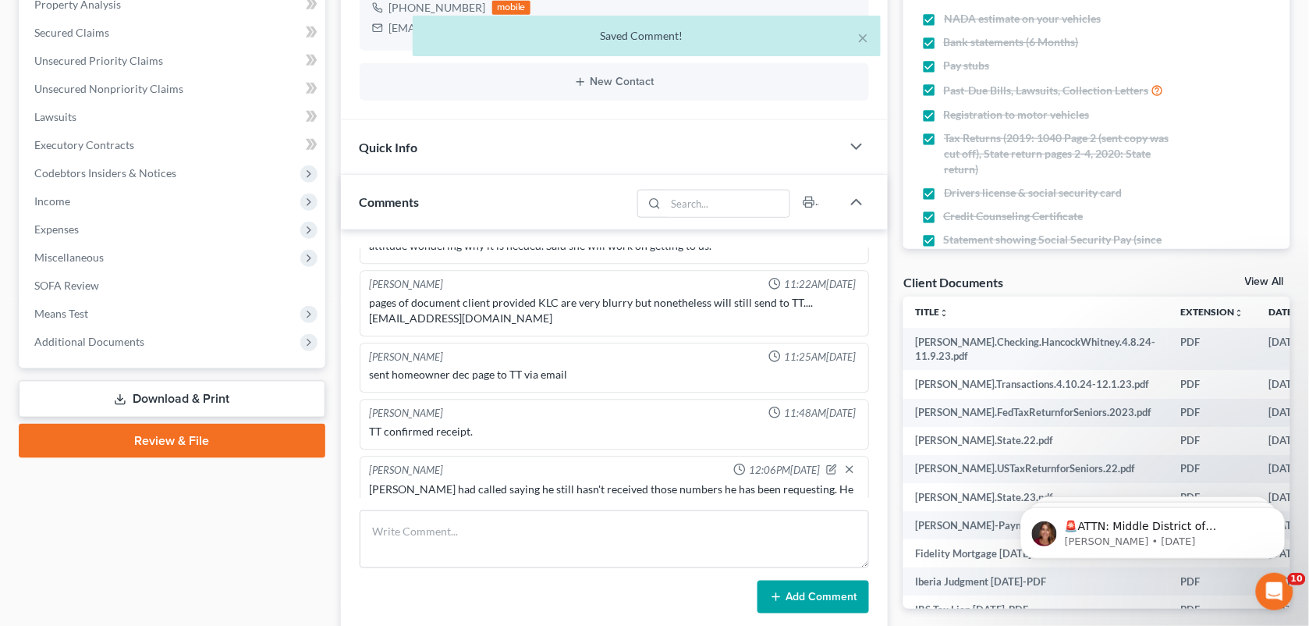
scroll to position [9916, 0]
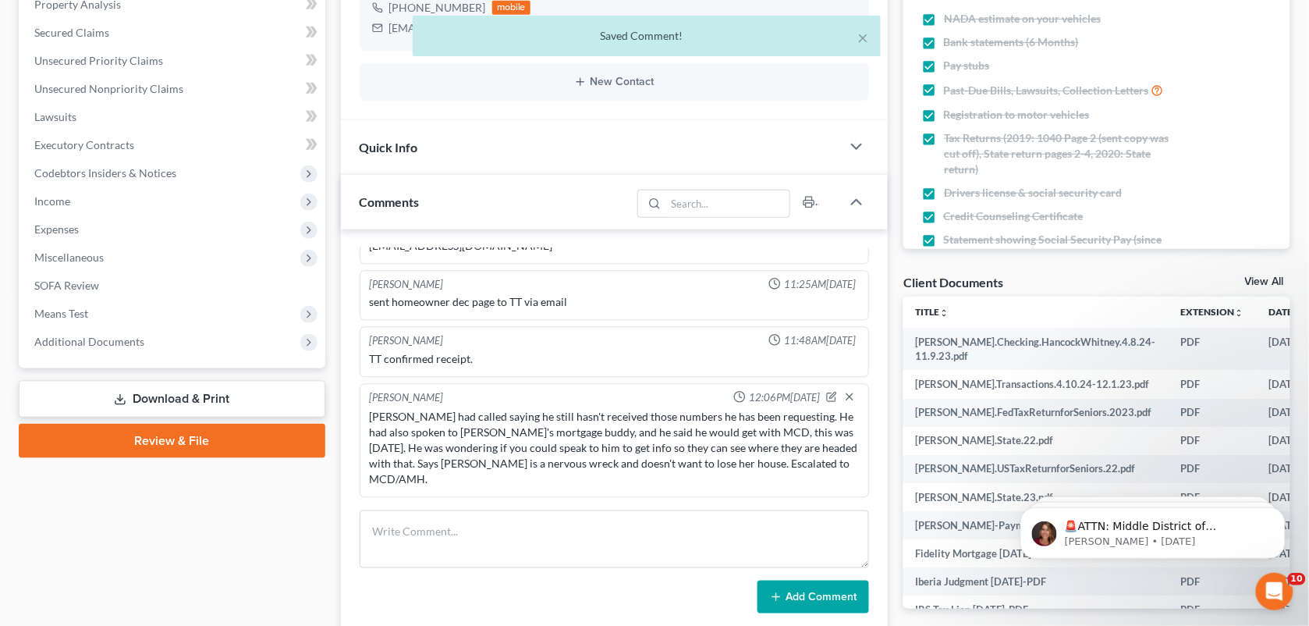
click at [1307, 185] on div "× Saved Comment! [PERSON_NAME] Upgraded Case 21-10881 Chapter Chapter 7 Status …" at bounding box center [654, 491] width 1309 height 1481
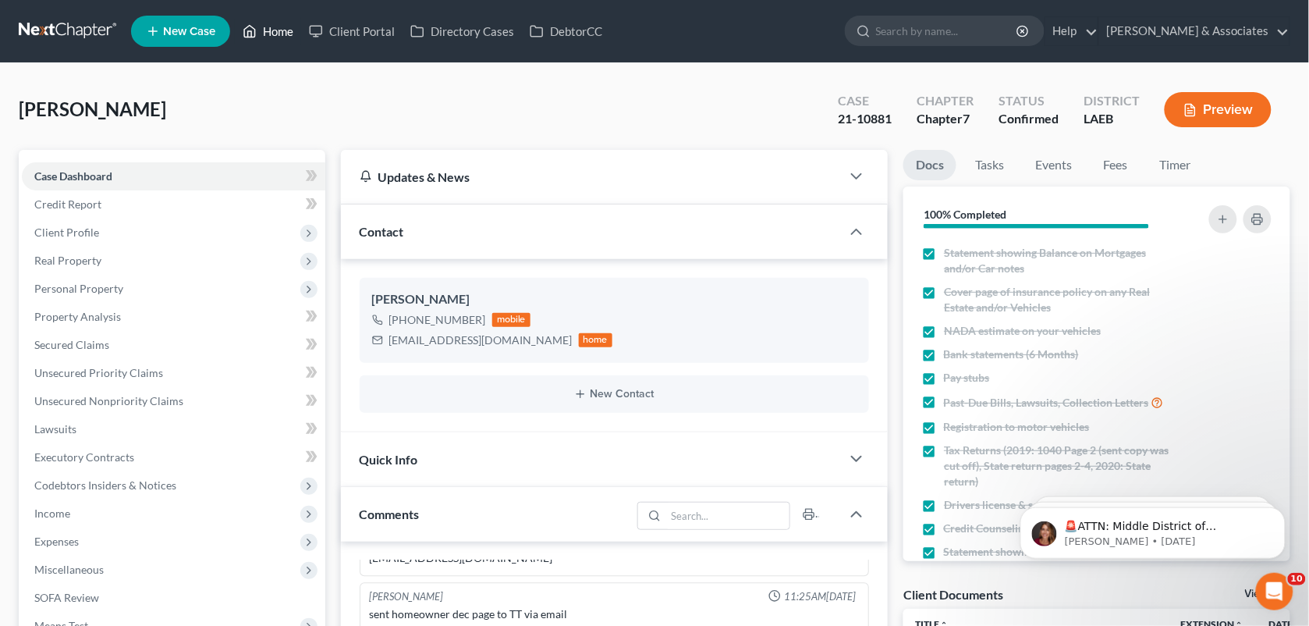
click at [277, 34] on link "Home" at bounding box center [268, 31] width 66 height 28
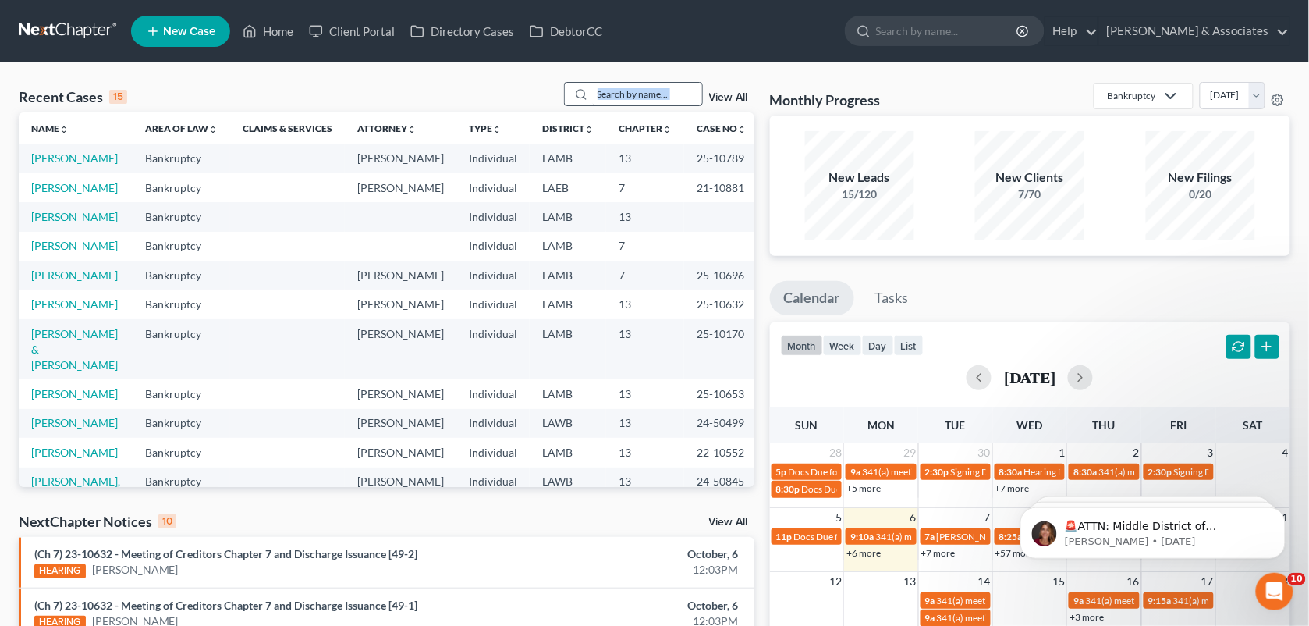
drag, startPoint x: 735, startPoint y: 75, endPoint x: 632, endPoint y: 101, distance: 106.3
click at [632, 101] on div "Recent Cases 15 View All Name unfold_more expand_more expand_less Area of Law u…" at bounding box center [654, 578] width 1309 height 1031
click at [632, 101] on input "search" at bounding box center [647, 94] width 109 height 23
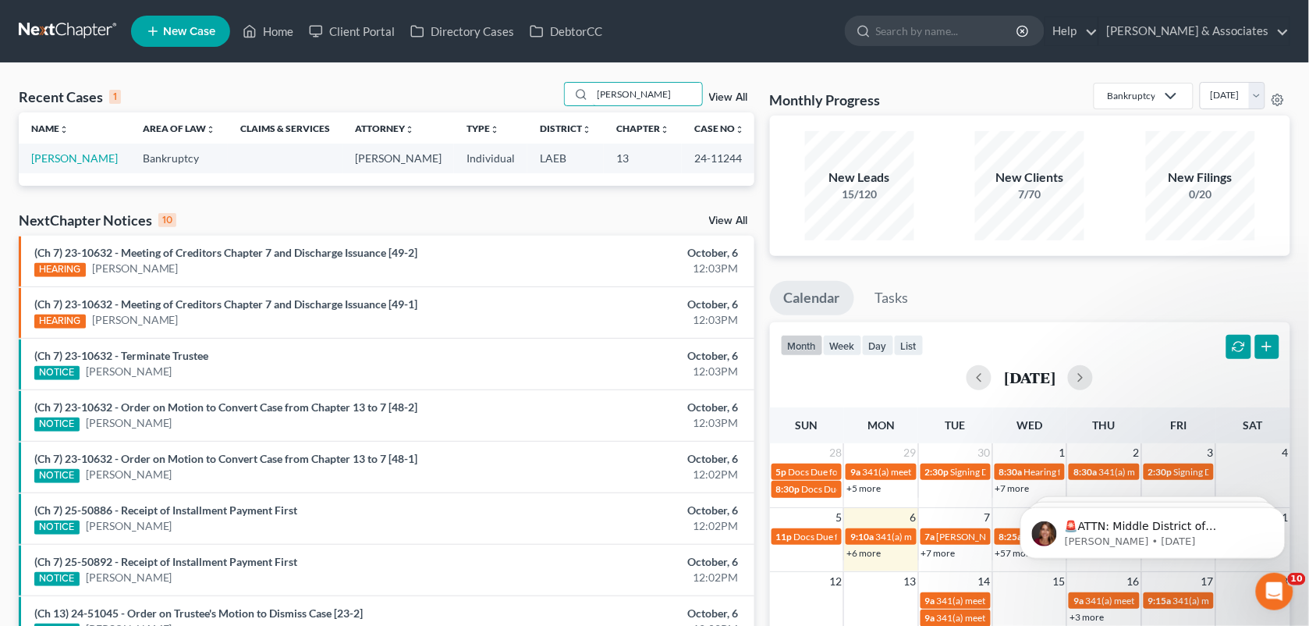
type input "[PERSON_NAME]"
drag, startPoint x: 76, startPoint y: 144, endPoint x: 80, endPoint y: 158, distance: 14.8
click at [80, 158] on td "[PERSON_NAME]" at bounding box center [75, 158] width 112 height 29
click at [80, 158] on link "[PERSON_NAME]" at bounding box center [74, 157] width 87 height 13
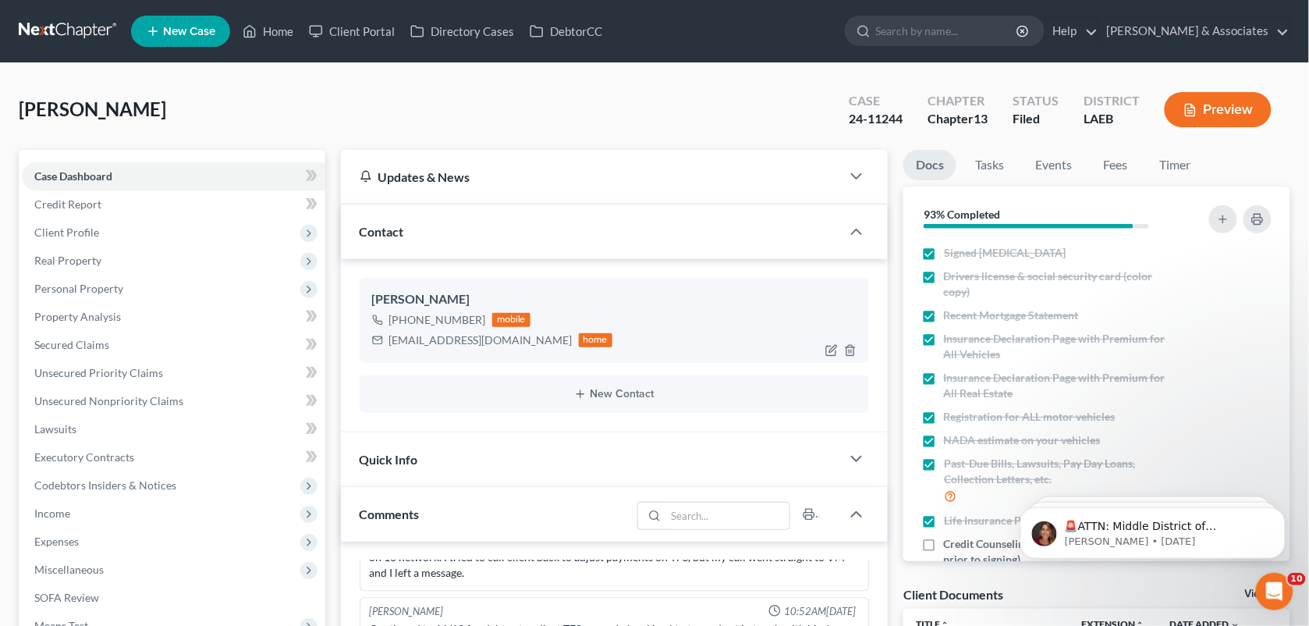
scroll to position [443, 0]
drag, startPoint x: 481, startPoint y: 320, endPoint x: 403, endPoint y: 317, distance: 78.8
click at [403, 317] on div "[PHONE_NUMBER] mobile" at bounding box center [492, 320] width 241 height 20
copy div "[PHONE_NUMBER]"
drag, startPoint x: 537, startPoint y: 105, endPoint x: 1323, endPoint y: 0, distance: 793.3
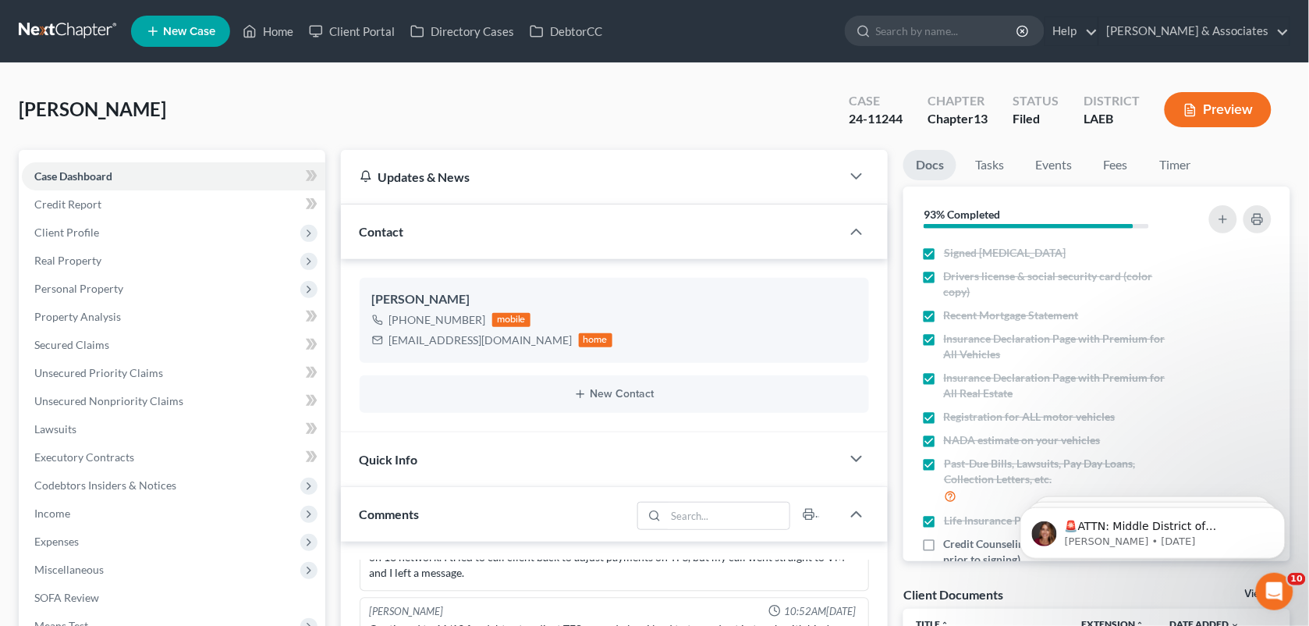
click at [537, 105] on div "[PERSON_NAME] Upgraded Case 24-11244 Chapter Chapter 13 Status Filed District L…" at bounding box center [655, 116] width 1272 height 68
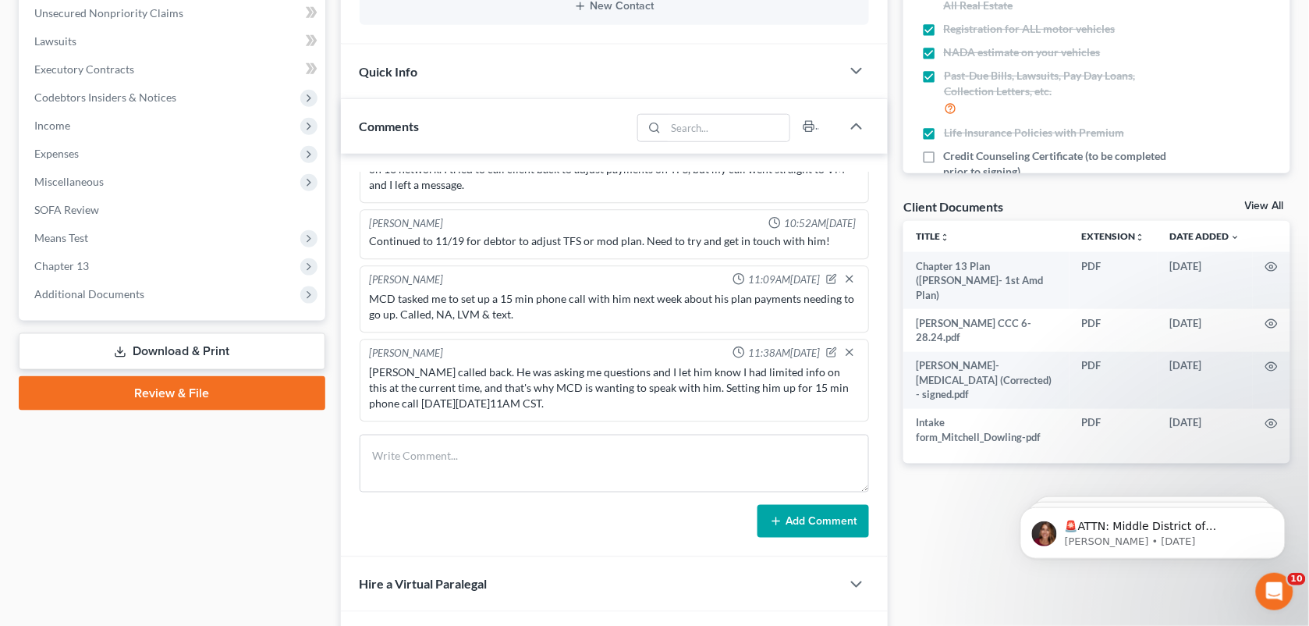
scroll to position [481, 0]
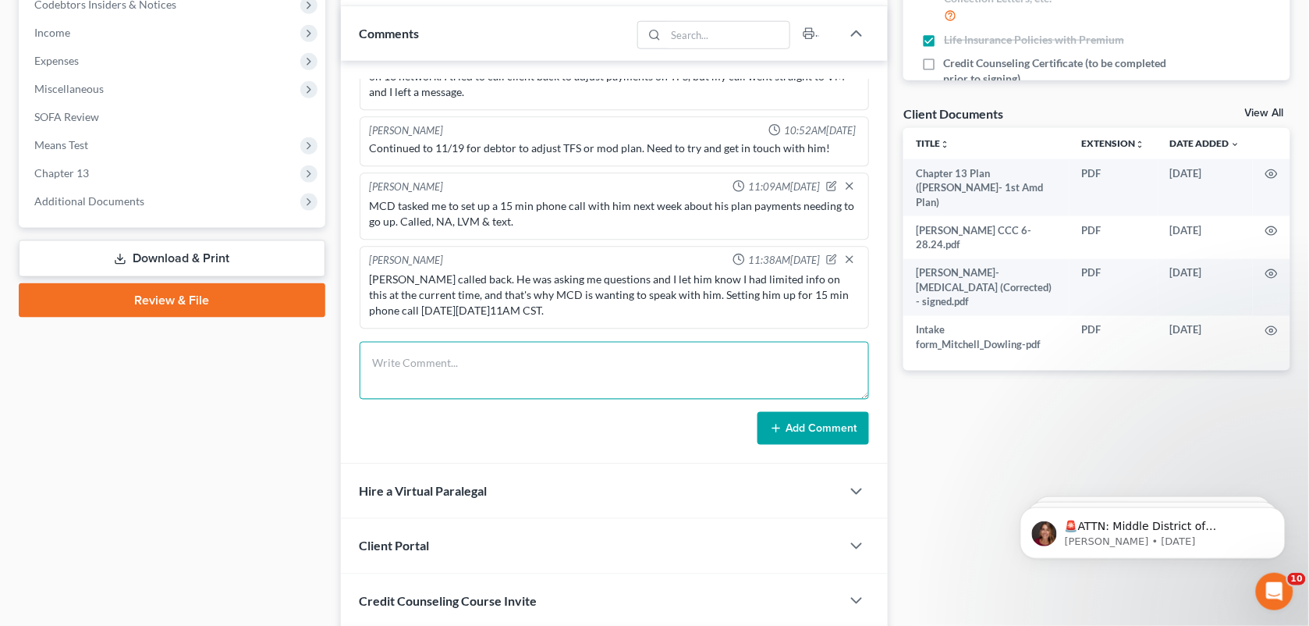
click at [530, 364] on textarea at bounding box center [615, 371] width 510 height 58
paste textarea "had to unexpectantly cover hearings this morning? will see if he can call when …"
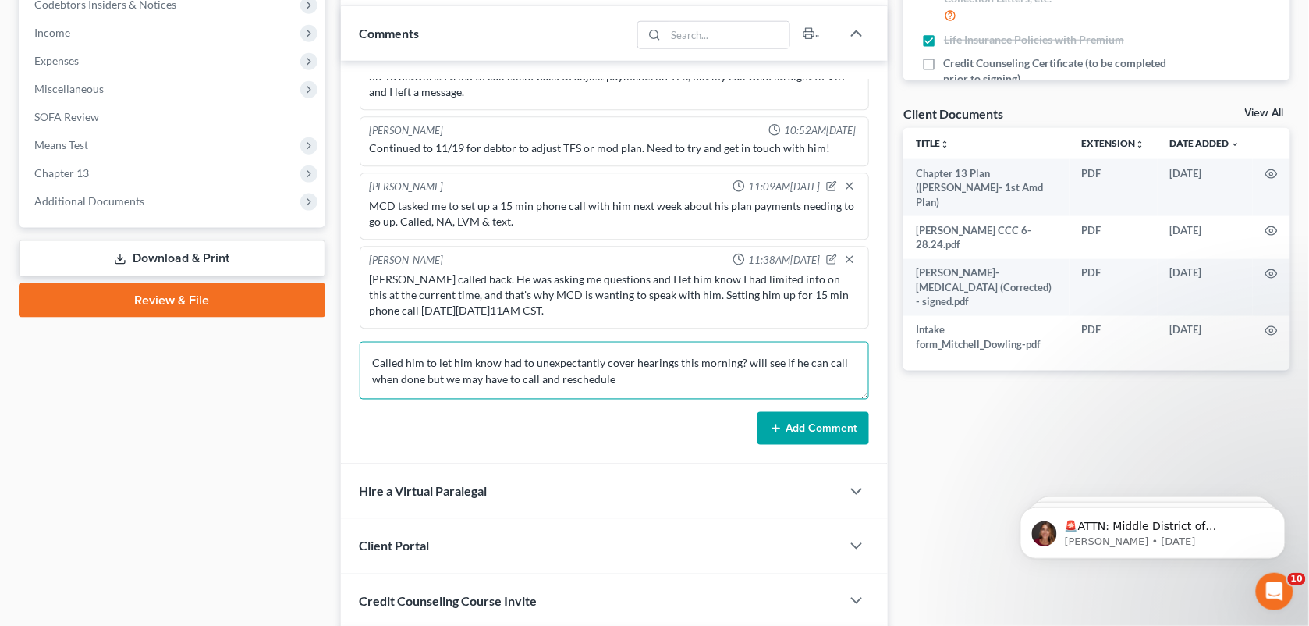
click at [499, 364] on textarea "Called him to let him know had to unexpectantly cover hearings this morning? wi…" at bounding box center [615, 371] width 510 height 58
click at [771, 363] on textarea "Called him to let him know MCD had to unexpectantly cover hearings this morning…" at bounding box center [615, 371] width 510 height 58
click at [460, 384] on textarea "Called him to let him know MCD had to unexpectantly cover hearings this morning…" at bounding box center [615, 371] width 510 height 58
click at [684, 386] on textarea "Called him to let him know MCD had to unexpectantly cover hearings this morning…" at bounding box center [615, 371] width 510 height 58
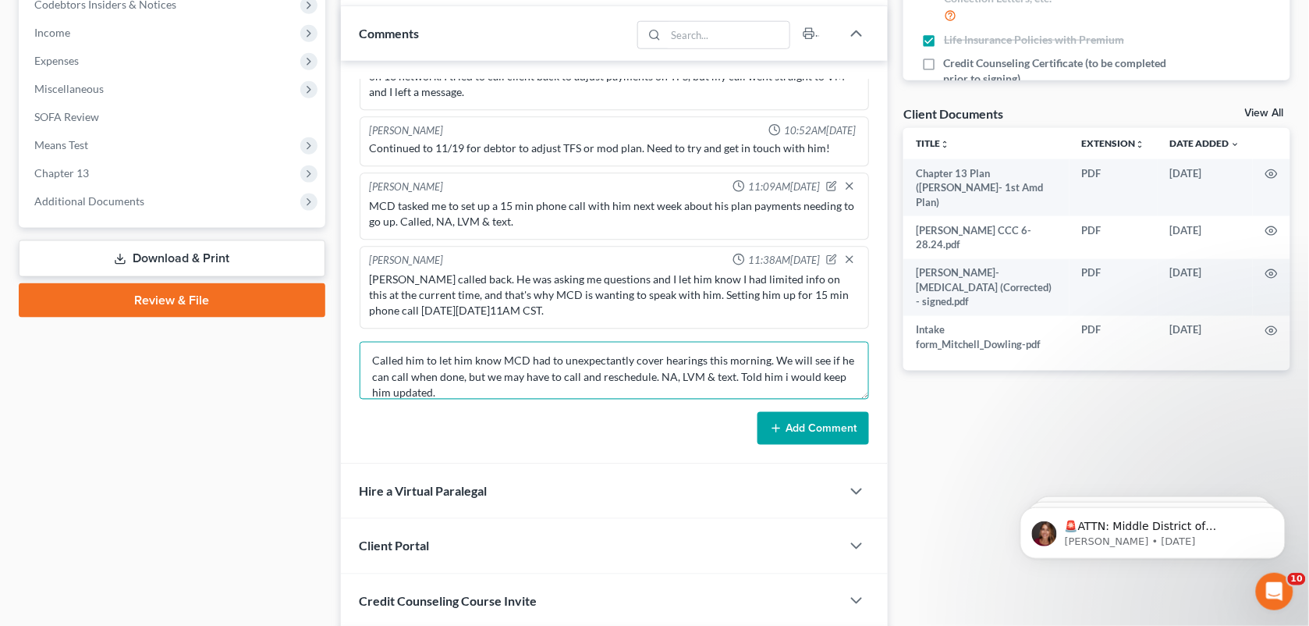
type textarea "Called him to let him know MCD had to unexpectantly cover hearings this morning…"
click at [842, 431] on button "Add Comment" at bounding box center [813, 428] width 112 height 33
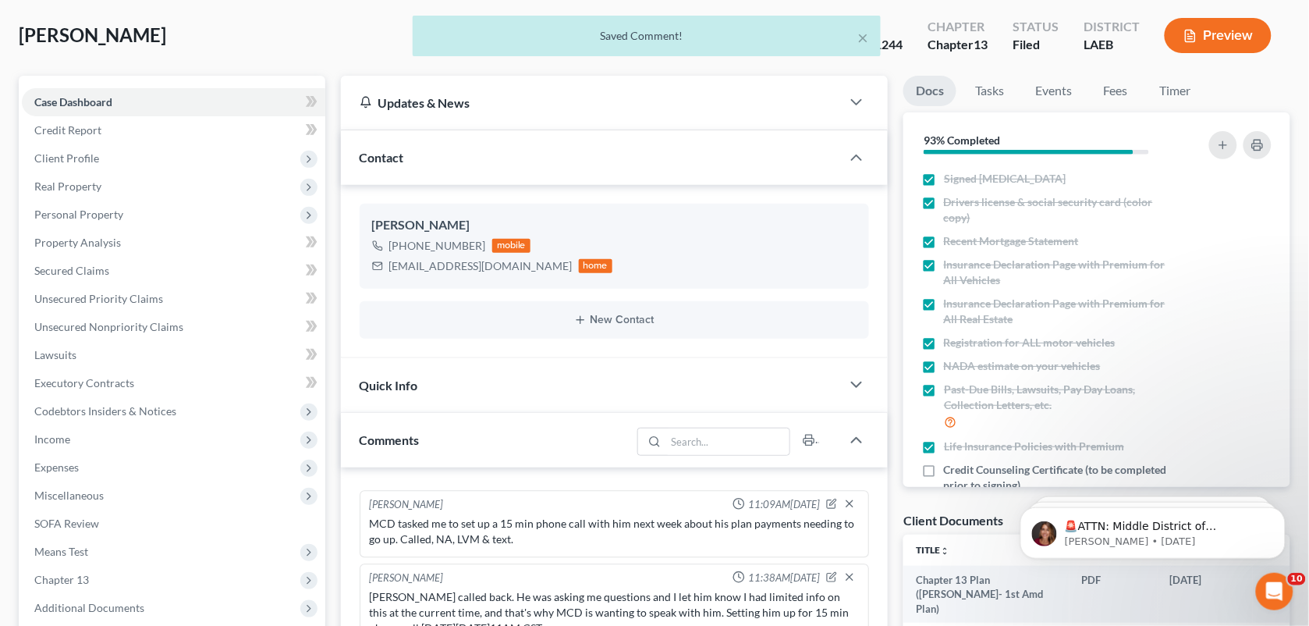
scroll to position [0, 0]
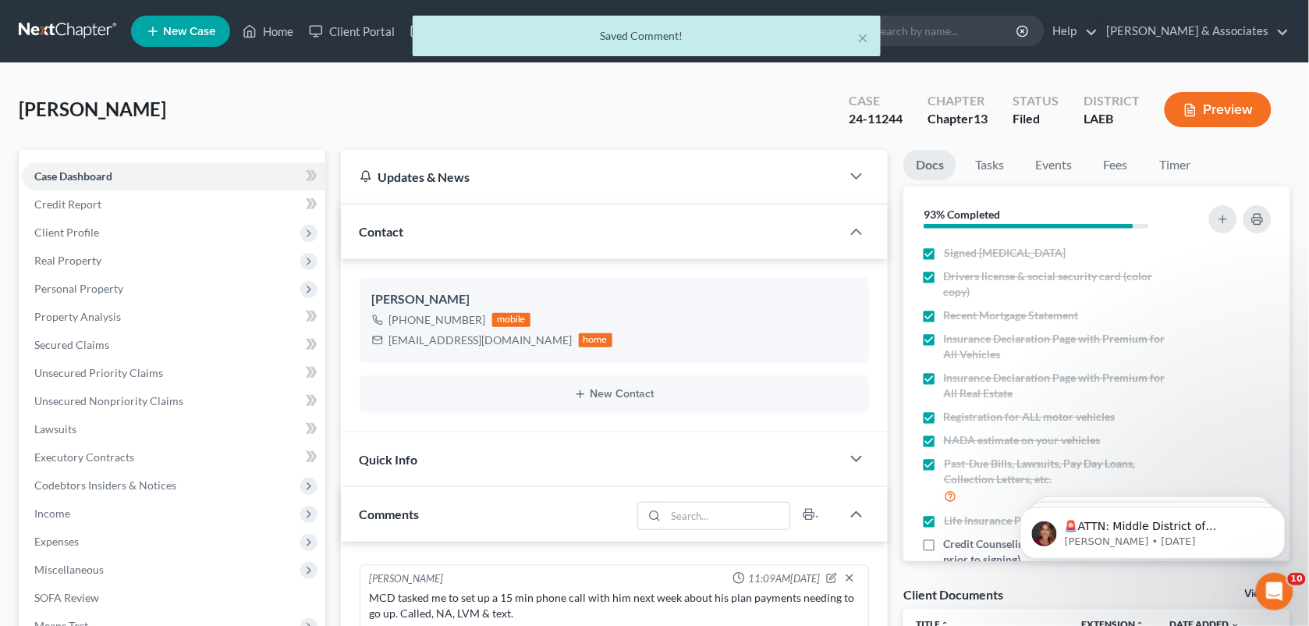
click at [255, 39] on div "× Saved Comment!" at bounding box center [646, 40] width 1309 height 48
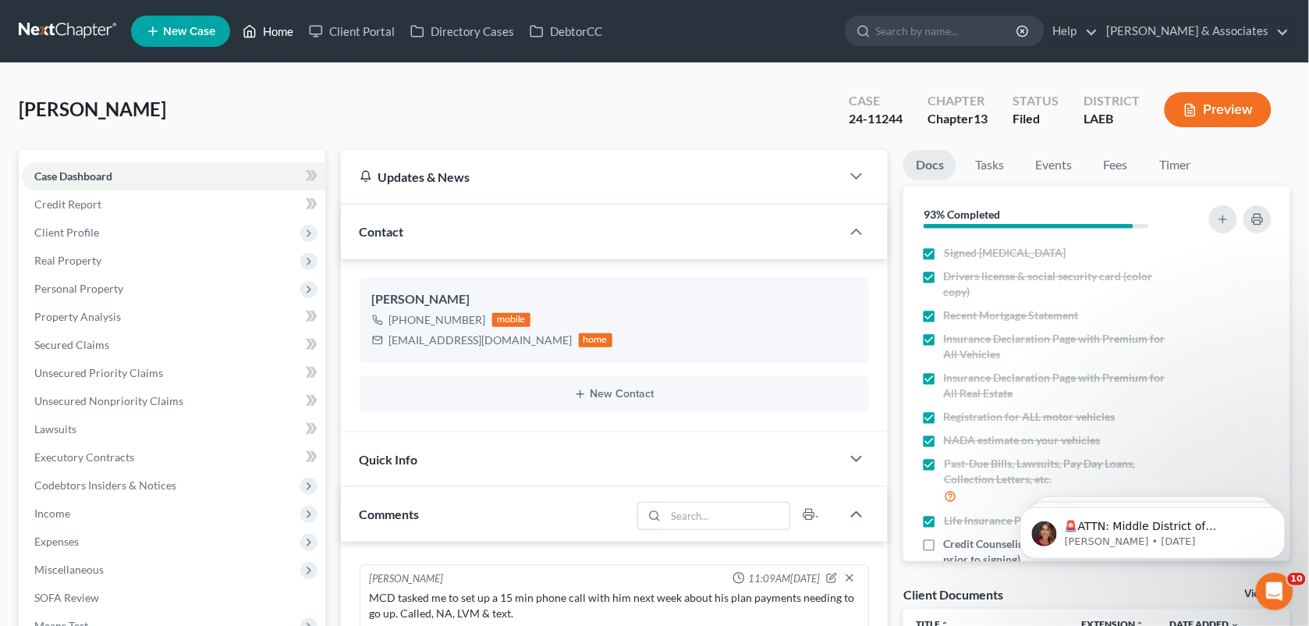
click at [268, 33] on link "Home" at bounding box center [268, 31] width 66 height 28
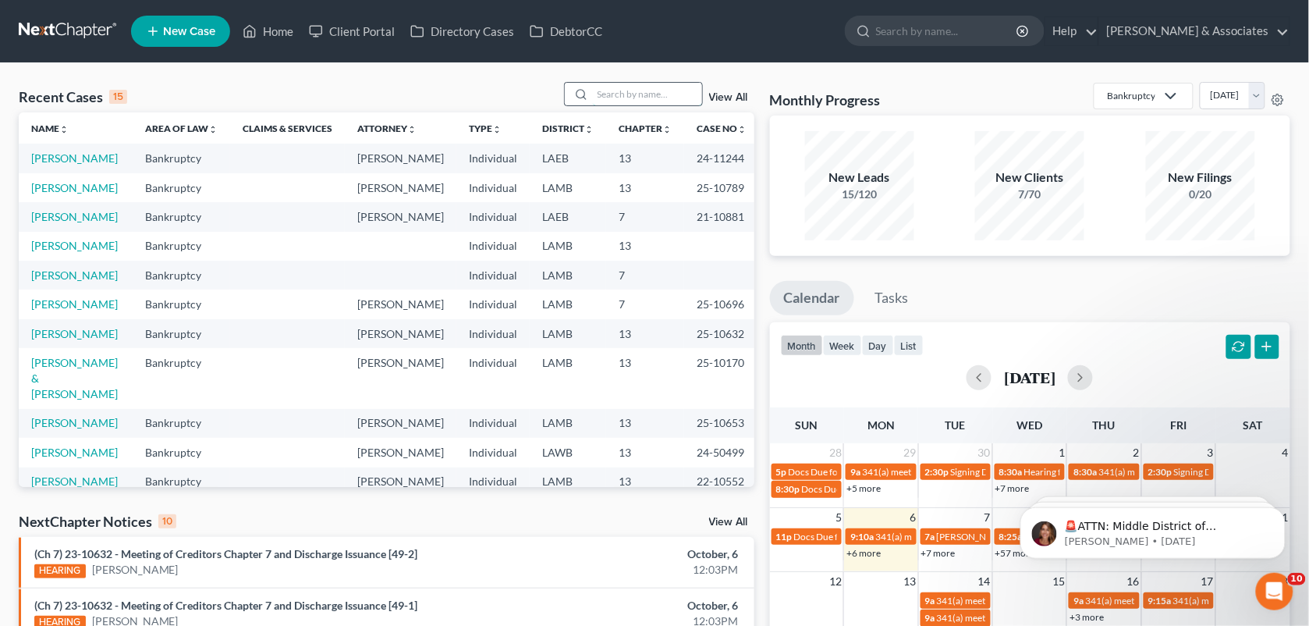
click at [618, 95] on input "search" at bounding box center [647, 94] width 109 height 23
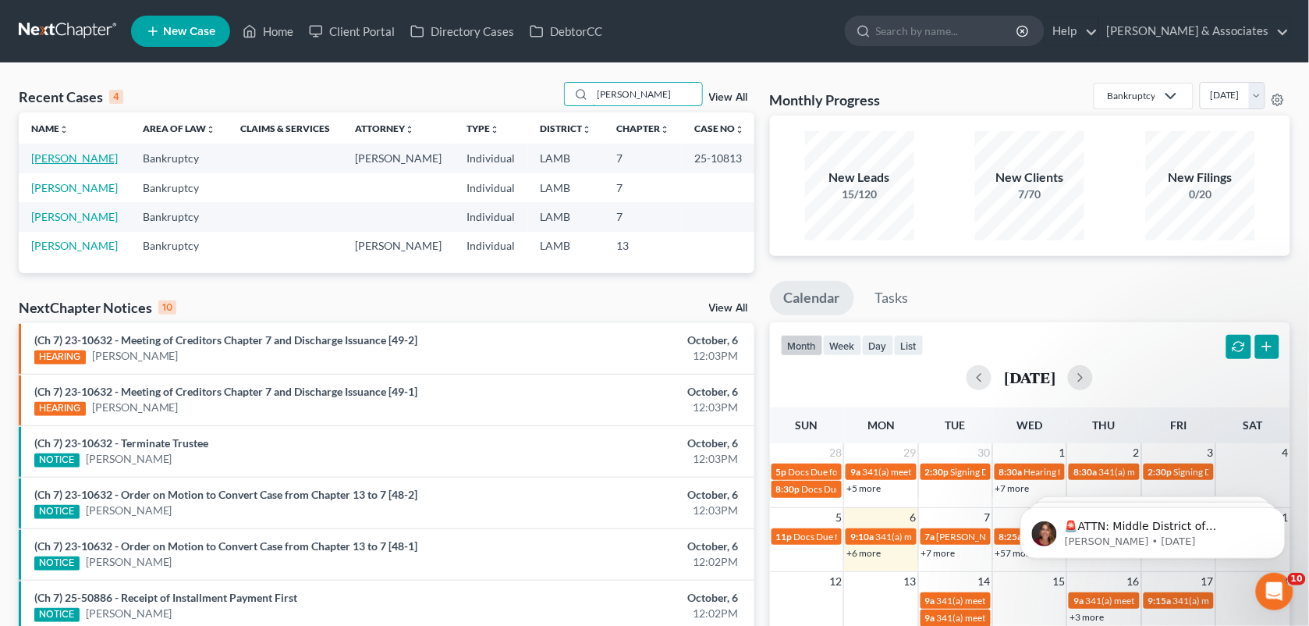
type input "[PERSON_NAME]"
click at [92, 158] on link "[PERSON_NAME]" at bounding box center [74, 157] width 87 height 13
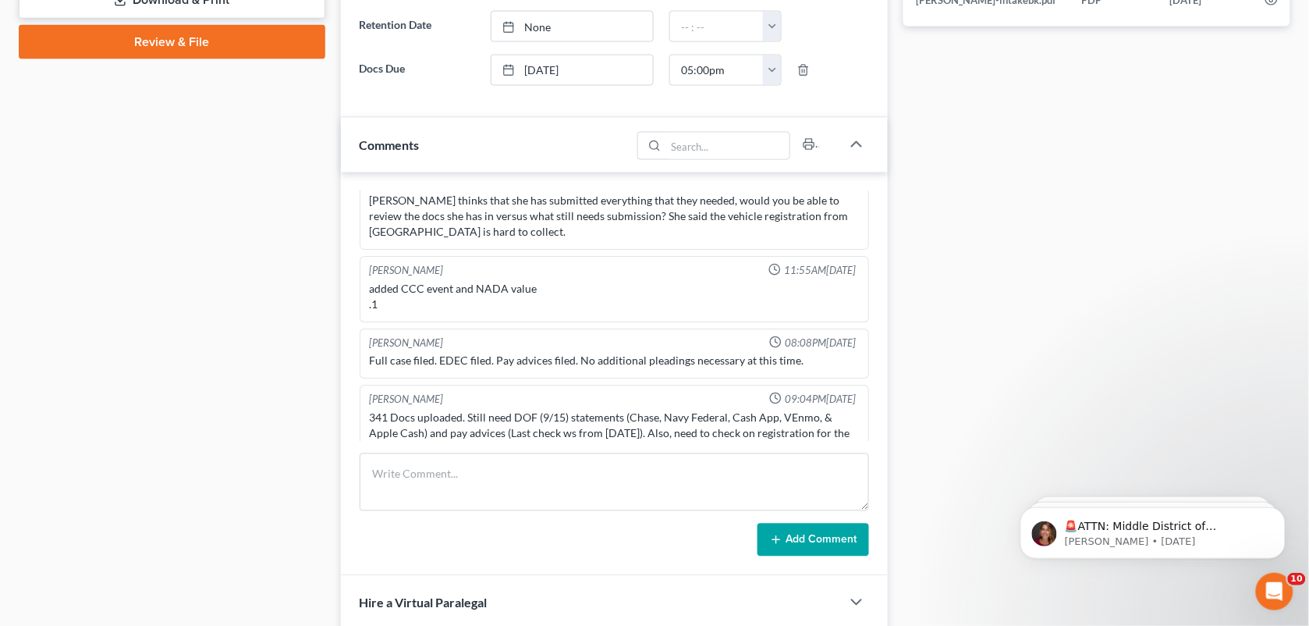
scroll to position [739, 0]
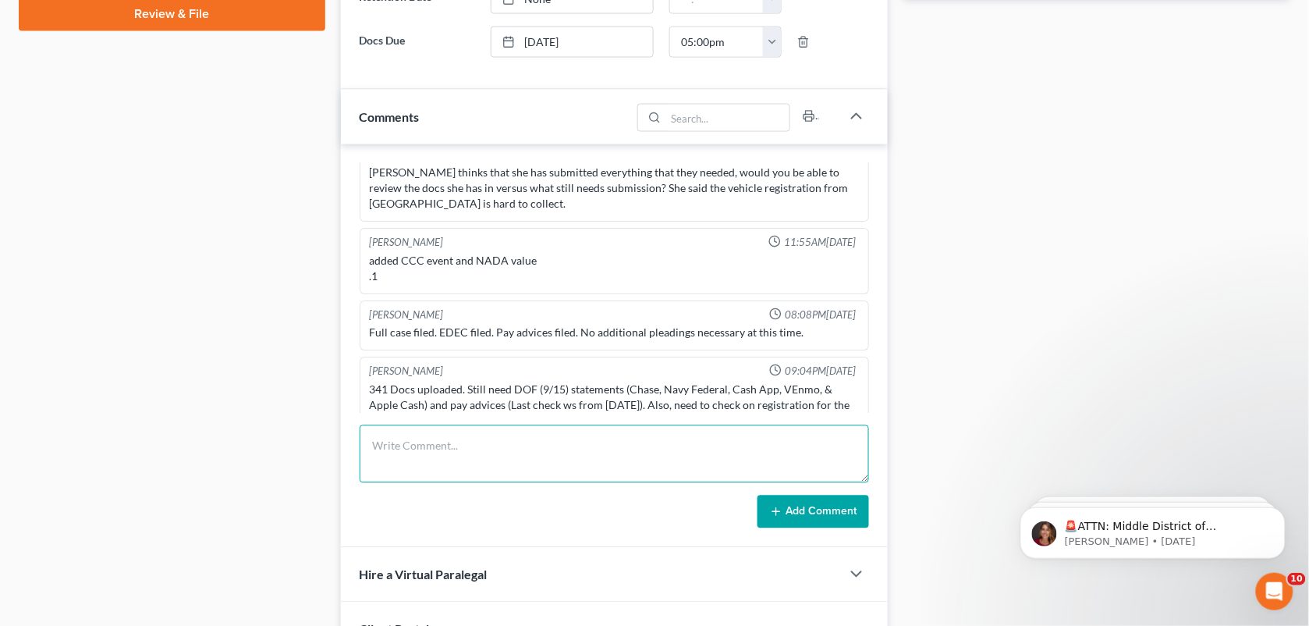
click at [550, 454] on textarea at bounding box center [615, 454] width 510 height 58
paste textarea "She said she emailed you about [PERSON_NAME] Fargo being put in the BK when not…"
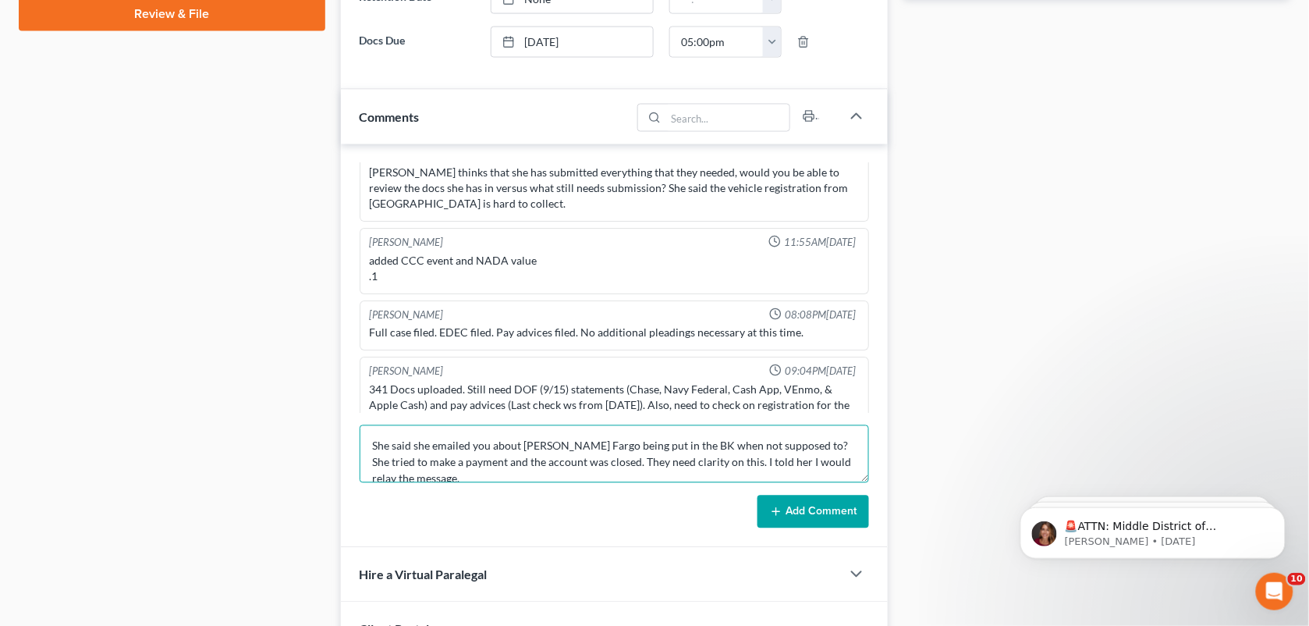
scroll to position [2, 0]
click at [374, 447] on textarea "She said she emailed you about [PERSON_NAME] Fargo being put in the BK when not…" at bounding box center [615, 454] width 510 height 58
click at [529, 445] on textarea "[PERSON_NAME] called & said she emailed you about [PERSON_NAME] Fargo being put…" at bounding box center [615, 454] width 510 height 58
type textarea "[PERSON_NAME] called & said she emailed AMH about [PERSON_NAME] Fargo being put…"
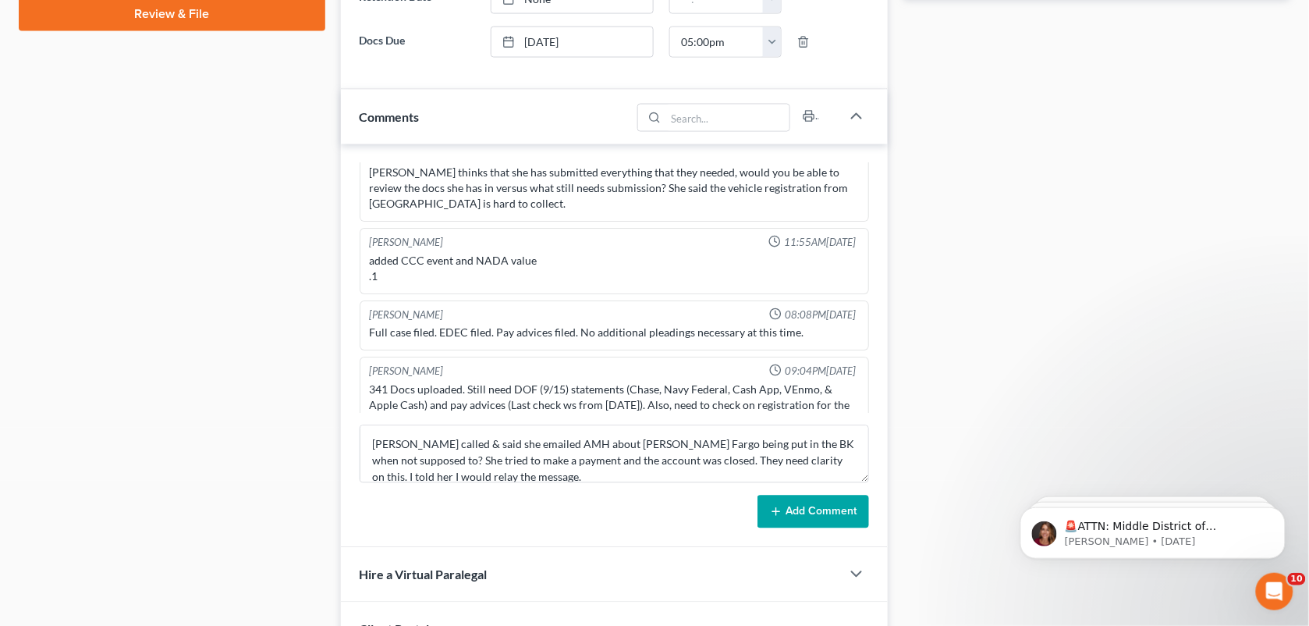
click at [810, 513] on button "Add Comment" at bounding box center [813, 511] width 112 height 33
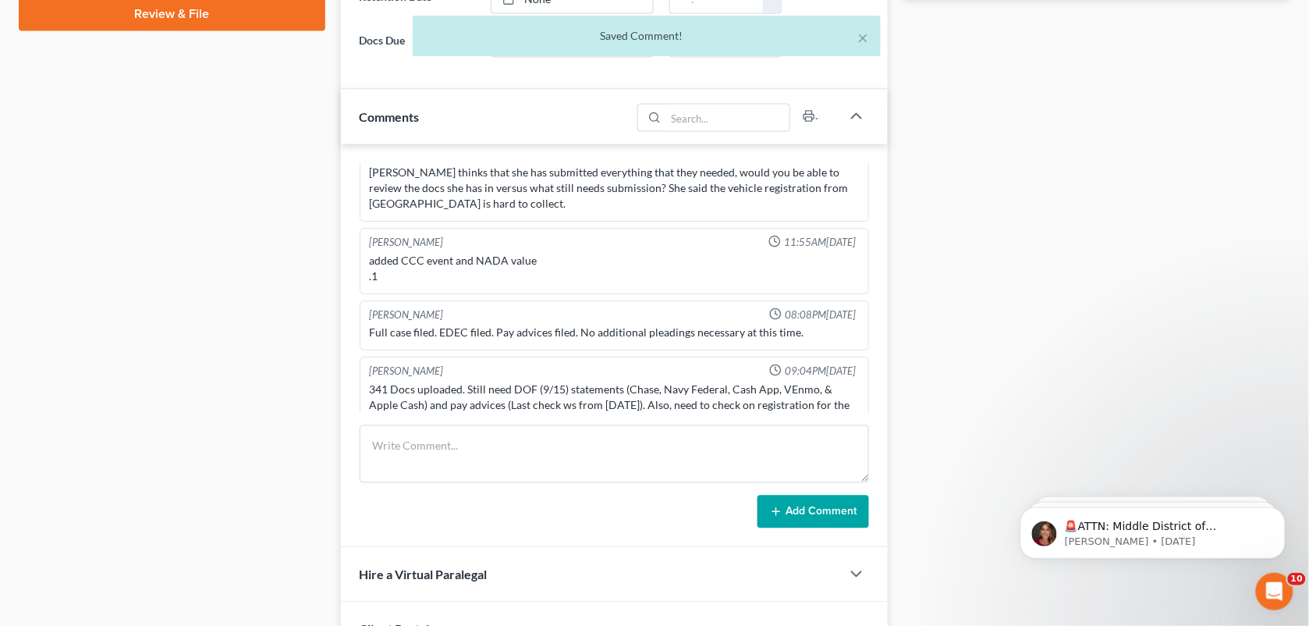
scroll to position [1609, 0]
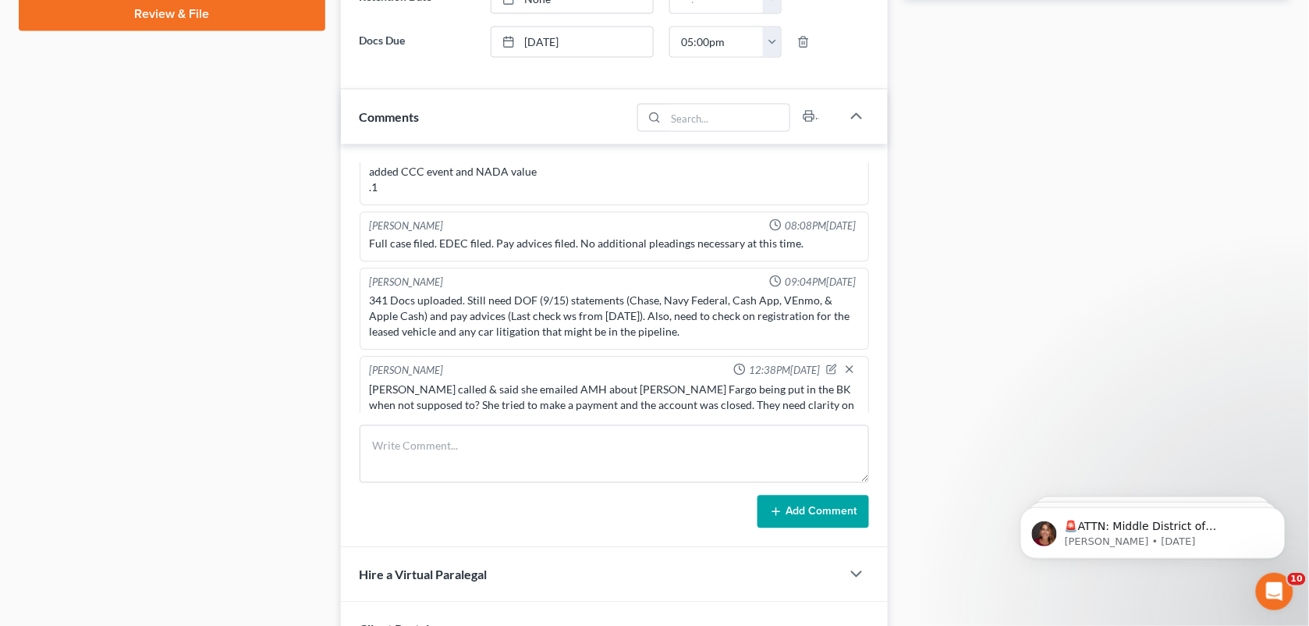
click at [1094, 259] on div "Docs Tasks Events Fees Timer 66% Completed Nothing here yet! Signed [MEDICAL_DA…" at bounding box center [1097, 89] width 403 height 1356
